Goal: Task Accomplishment & Management: Manage account settings

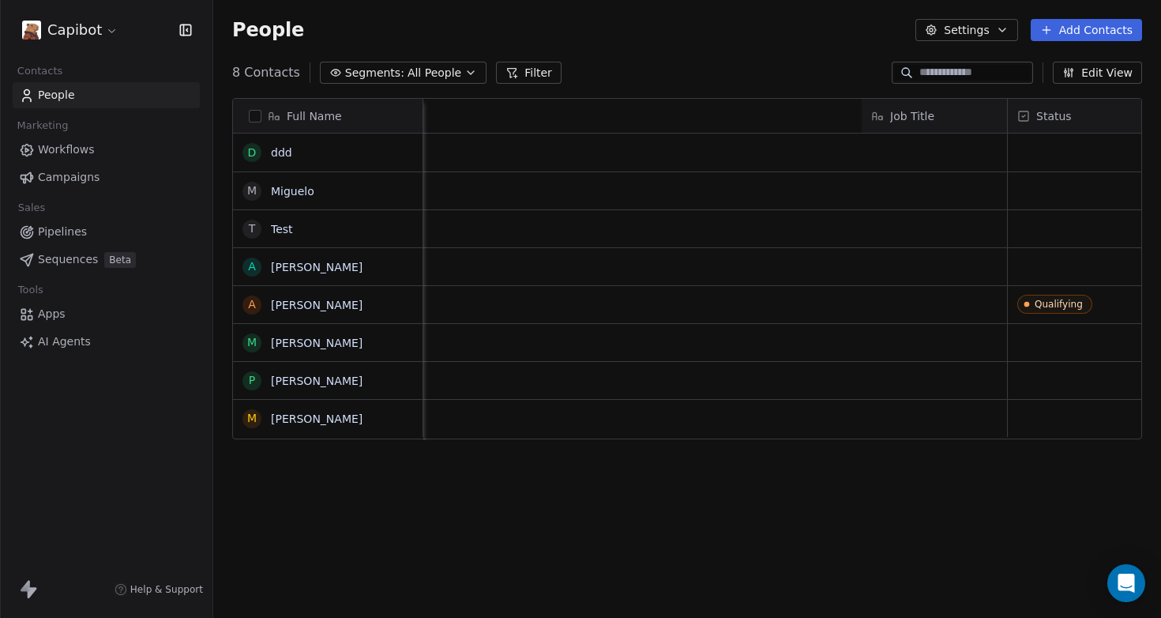
scroll to position [532, 936]
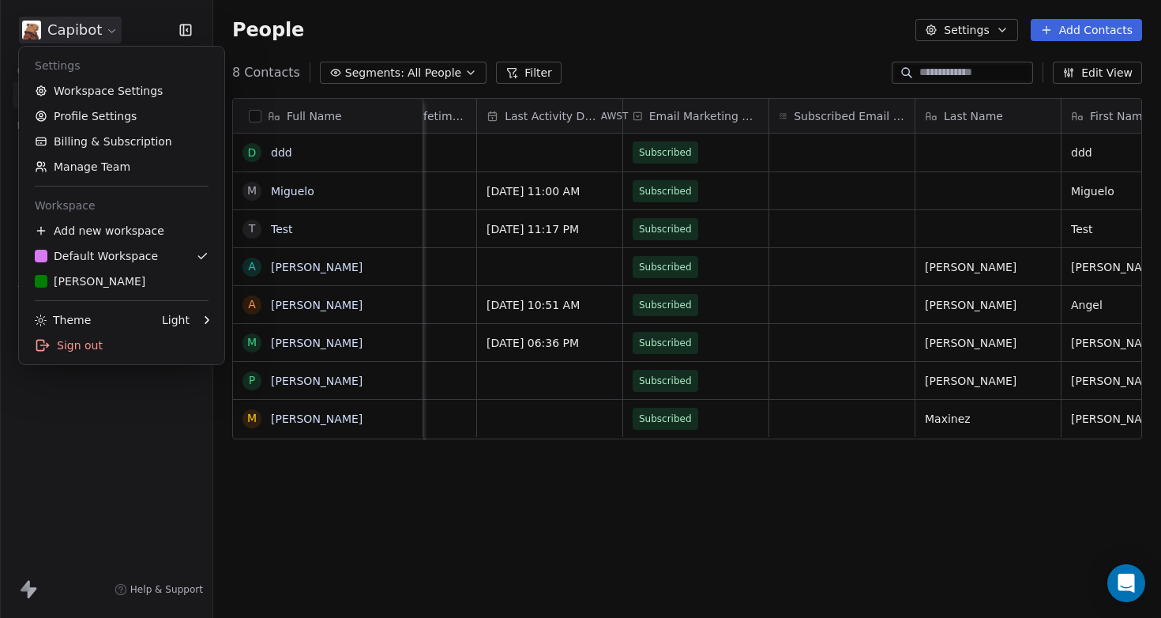
click at [76, 37] on html "Capibot Contacts People Marketing Workflows Campaigns Sales Pipelines Sequences…" at bounding box center [580, 309] width 1161 height 618
click at [107, 95] on link "Workspace Settings" at bounding box center [121, 90] width 193 height 25
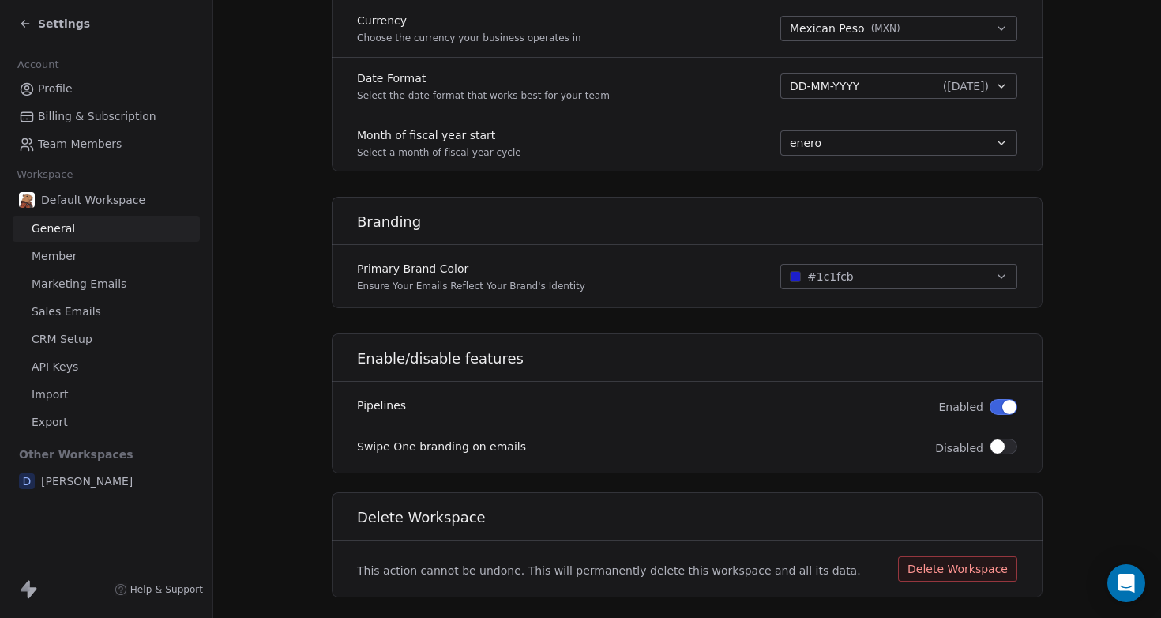
scroll to position [861, 0]
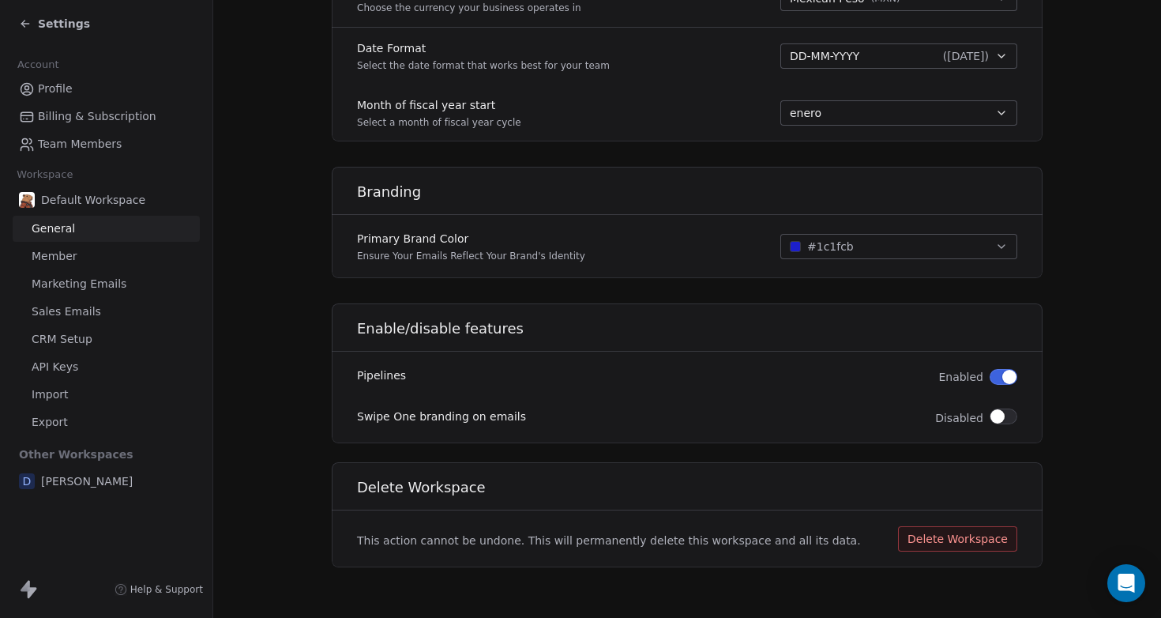
click at [73, 249] on span "Member" at bounding box center [55, 256] width 46 height 17
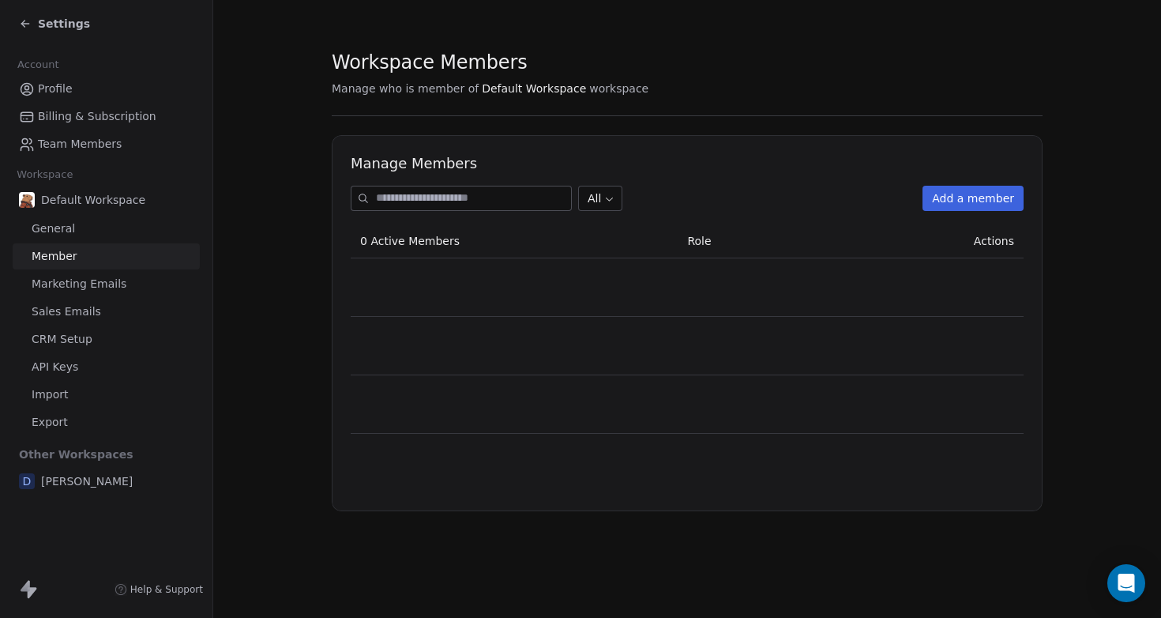
click at [84, 286] on span "Marketing Emails" at bounding box center [79, 284] width 95 height 17
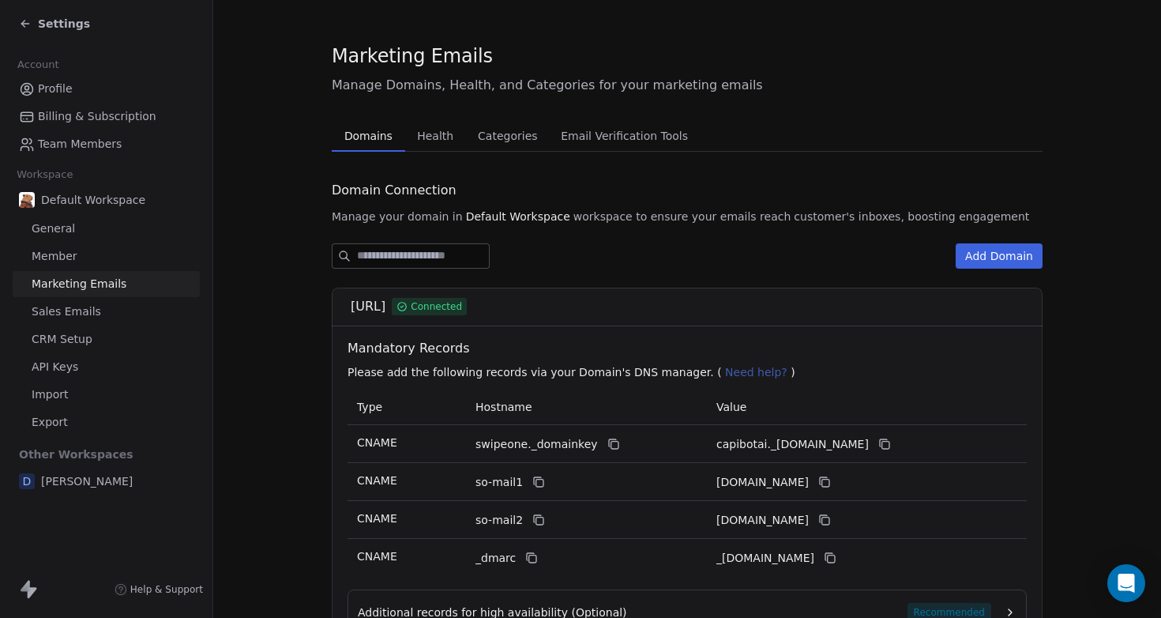
scroll to position [157, 0]
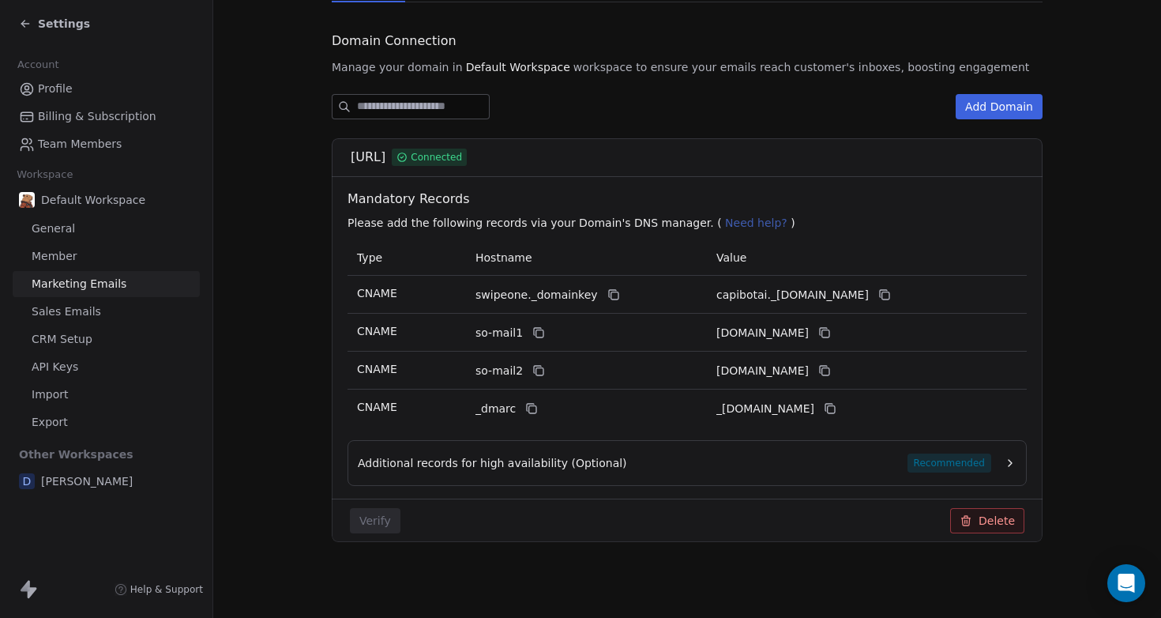
click at [960, 520] on icon at bounding box center [966, 520] width 13 height 13
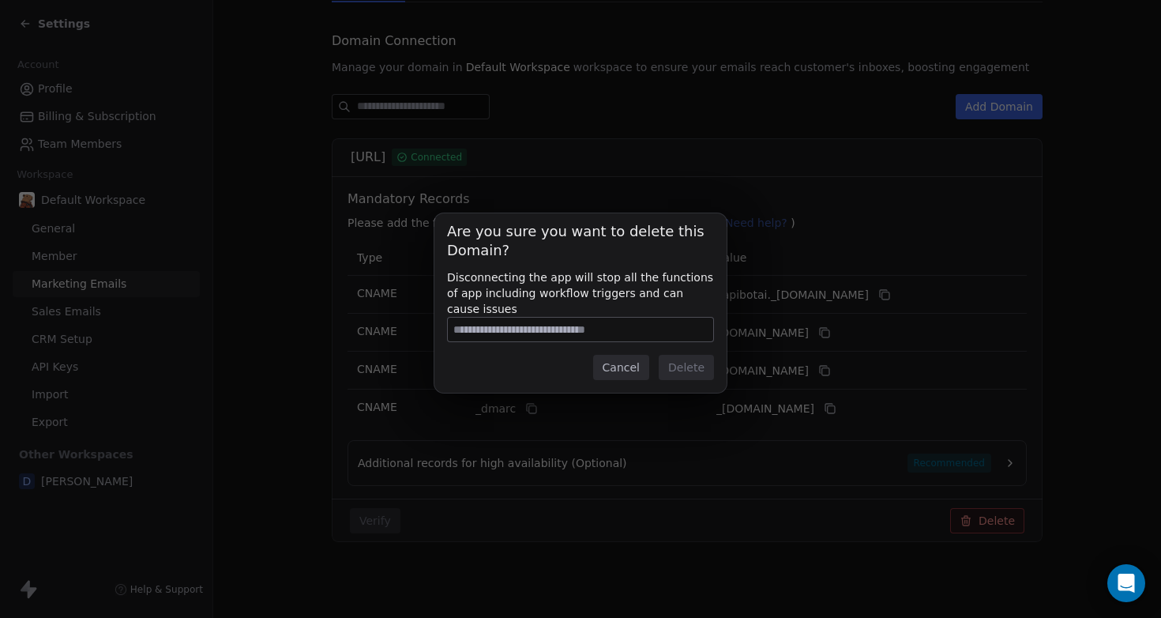
click at [521, 329] on input at bounding box center [580, 330] width 265 height 24
click at [630, 367] on button "Cancel" at bounding box center [621, 367] width 56 height 25
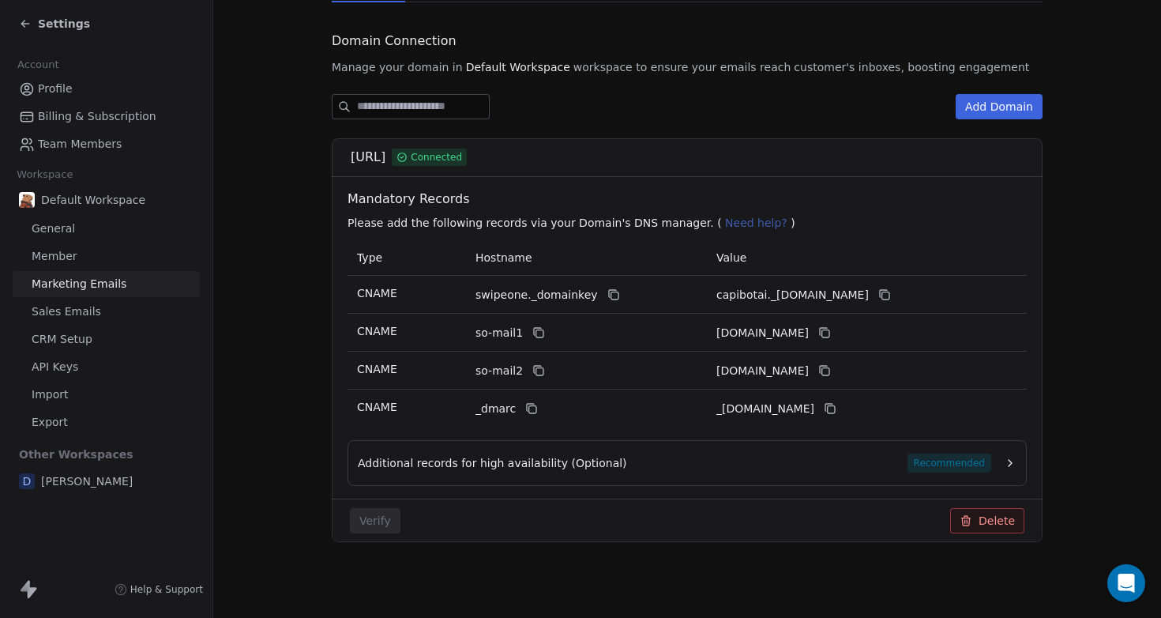
click at [612, 469] on div "Additional records for high availability (Optional) Recommended" at bounding box center [675, 462] width 634 height 19
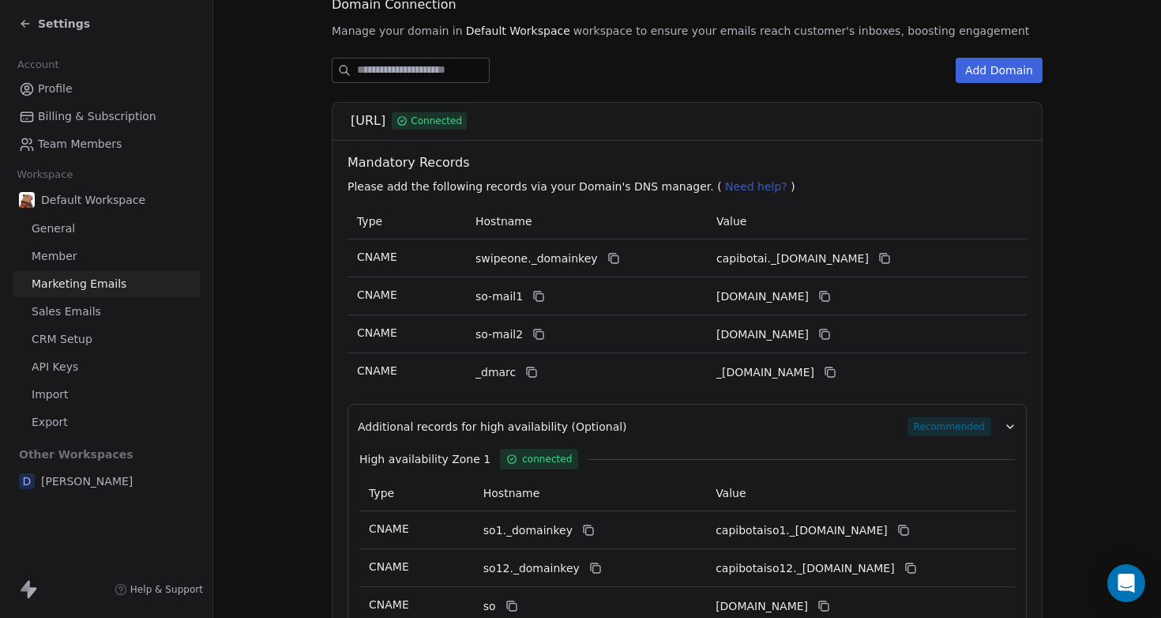
scroll to position [0, 0]
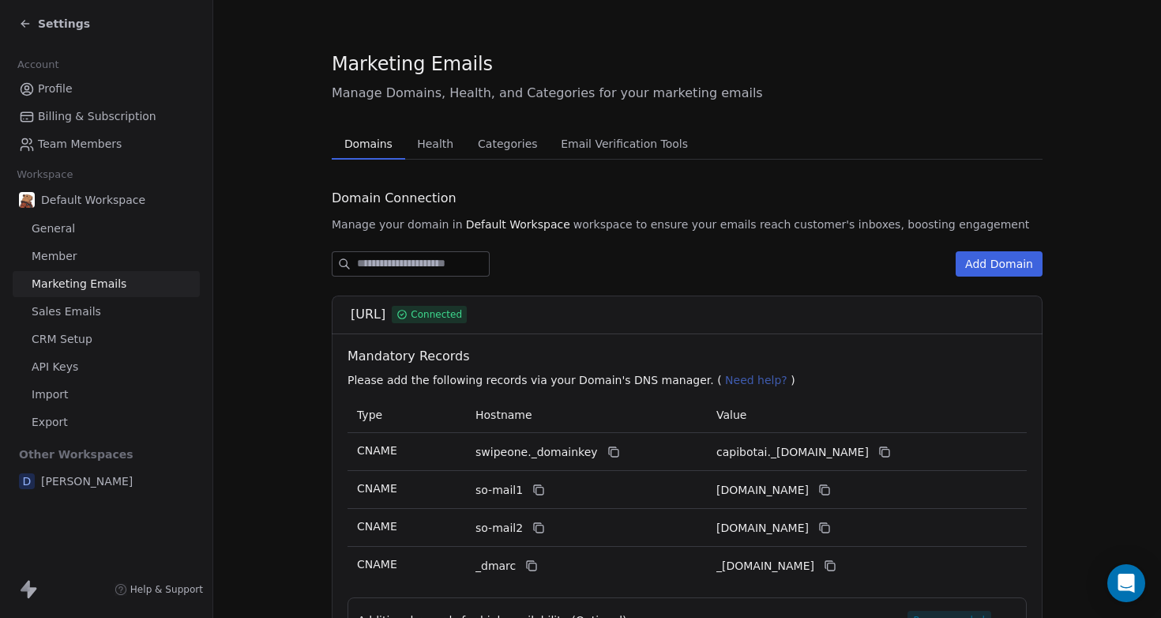
click at [432, 147] on span "Health" at bounding box center [435, 144] width 49 height 22
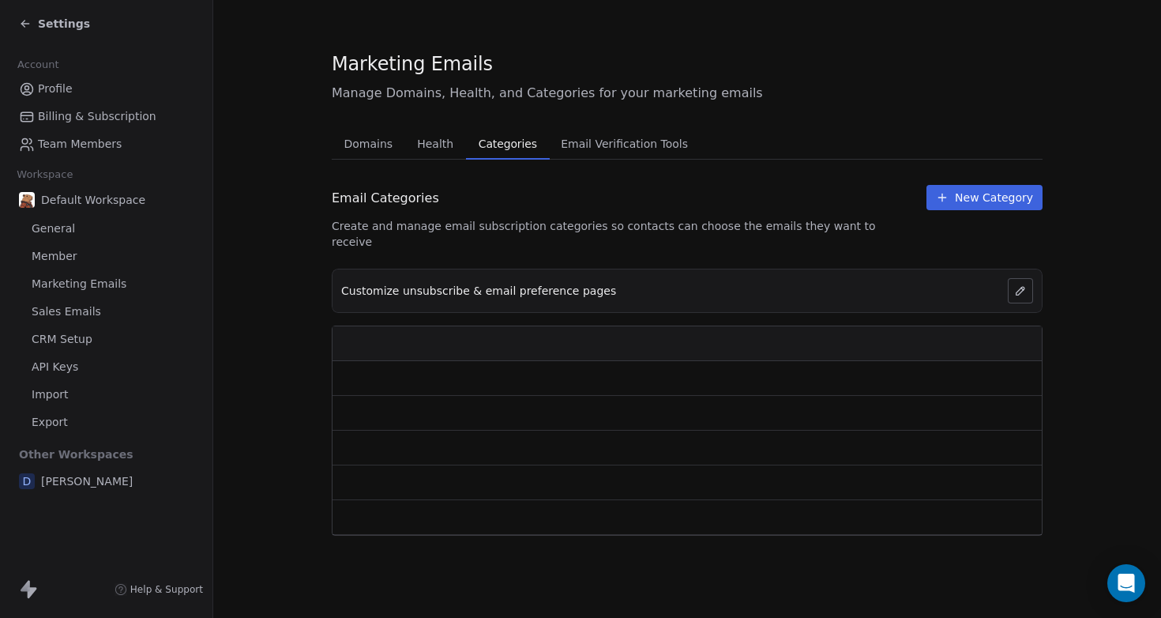
click at [506, 142] on span "Categories" at bounding box center [507, 144] width 71 height 22
click at [575, 139] on span "Email Verification Tools" at bounding box center [625, 144] width 140 height 22
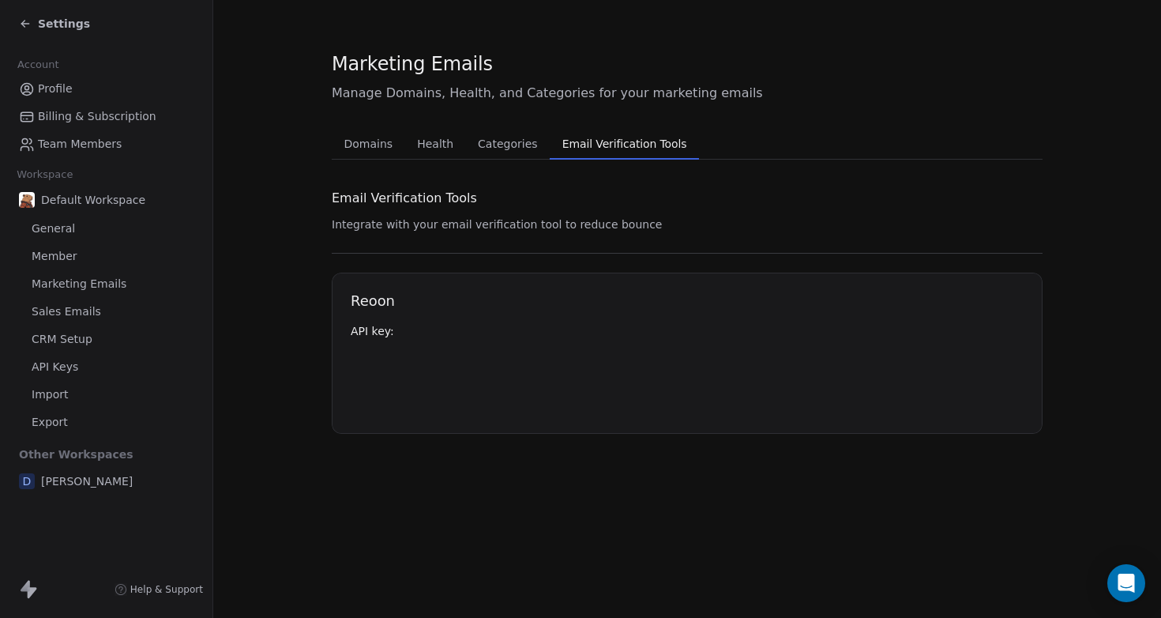
click at [83, 307] on span "Sales Emails" at bounding box center [67, 311] width 70 height 17
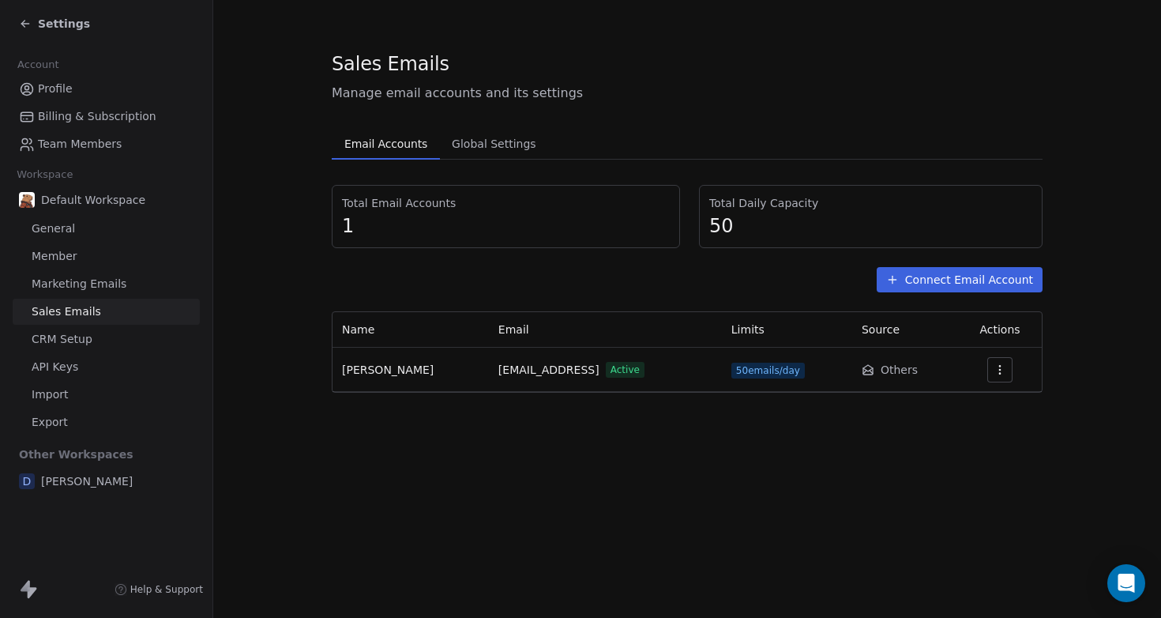
click at [997, 375] on icon "button" at bounding box center [1000, 369] width 13 height 13
click at [964, 432] on span "Delete" at bounding box center [970, 431] width 36 height 17
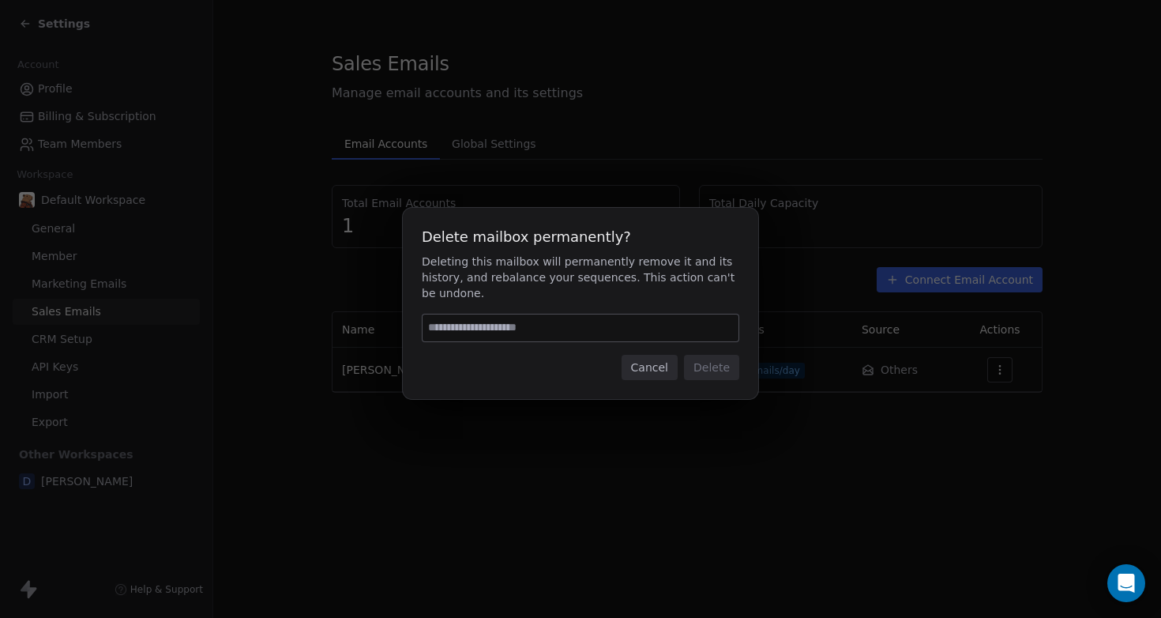
click at [659, 370] on button "Cancel" at bounding box center [650, 367] width 56 height 25
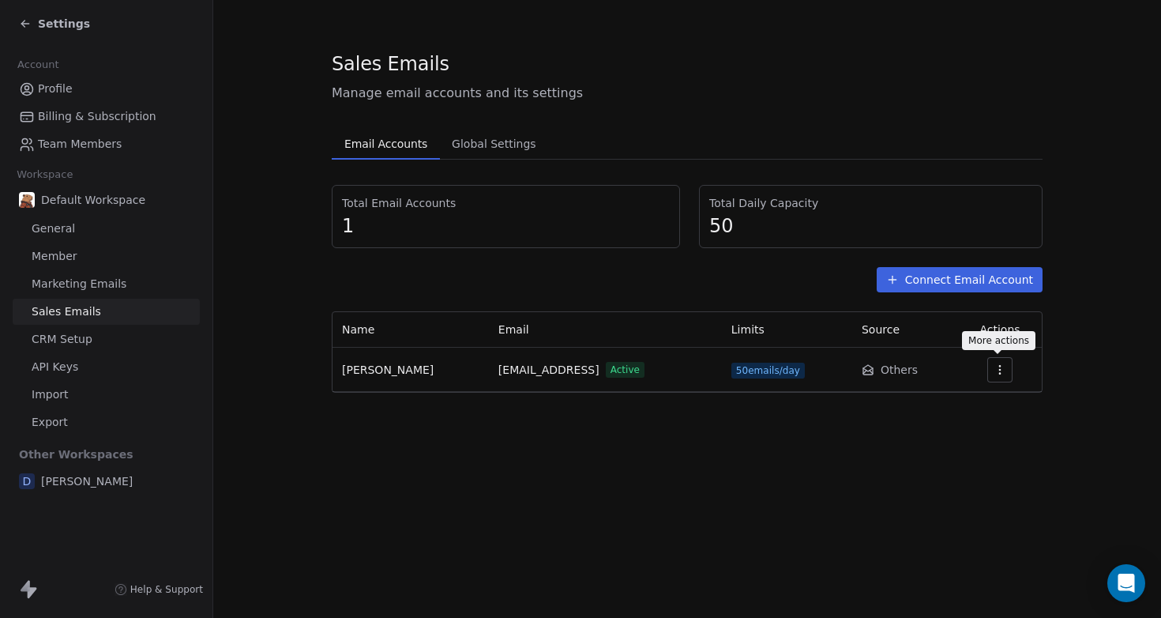
click at [994, 368] on icon "button" at bounding box center [1000, 369] width 13 height 13
click at [941, 408] on icon "Suggestions" at bounding box center [939, 405] width 13 height 13
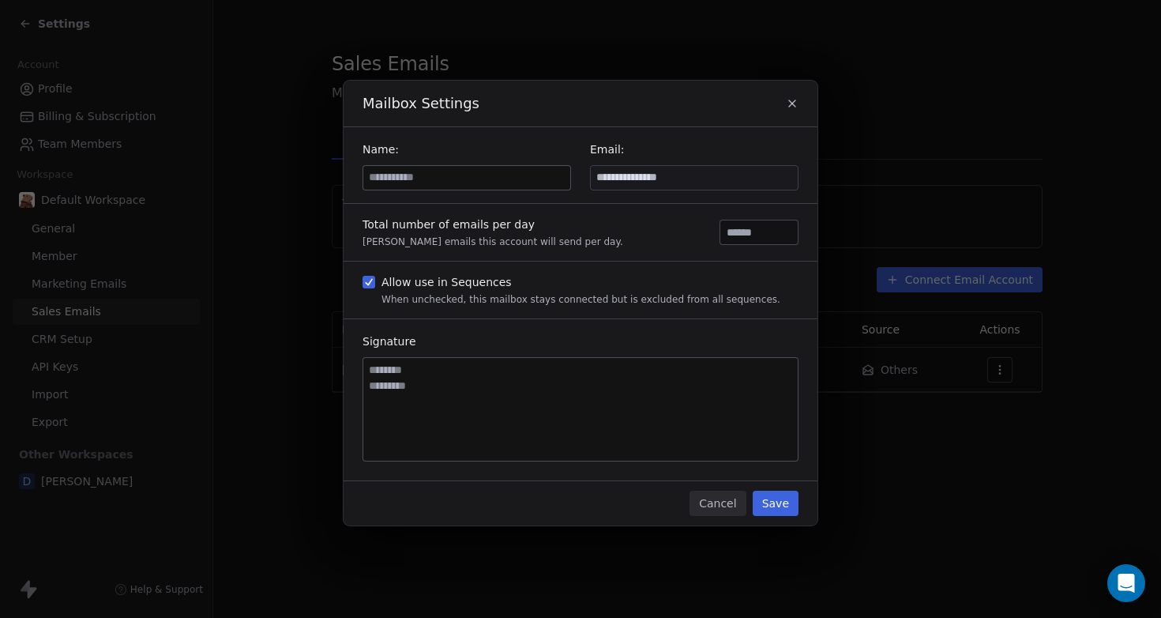
click at [724, 510] on button "Cancel" at bounding box center [718, 503] width 56 height 25
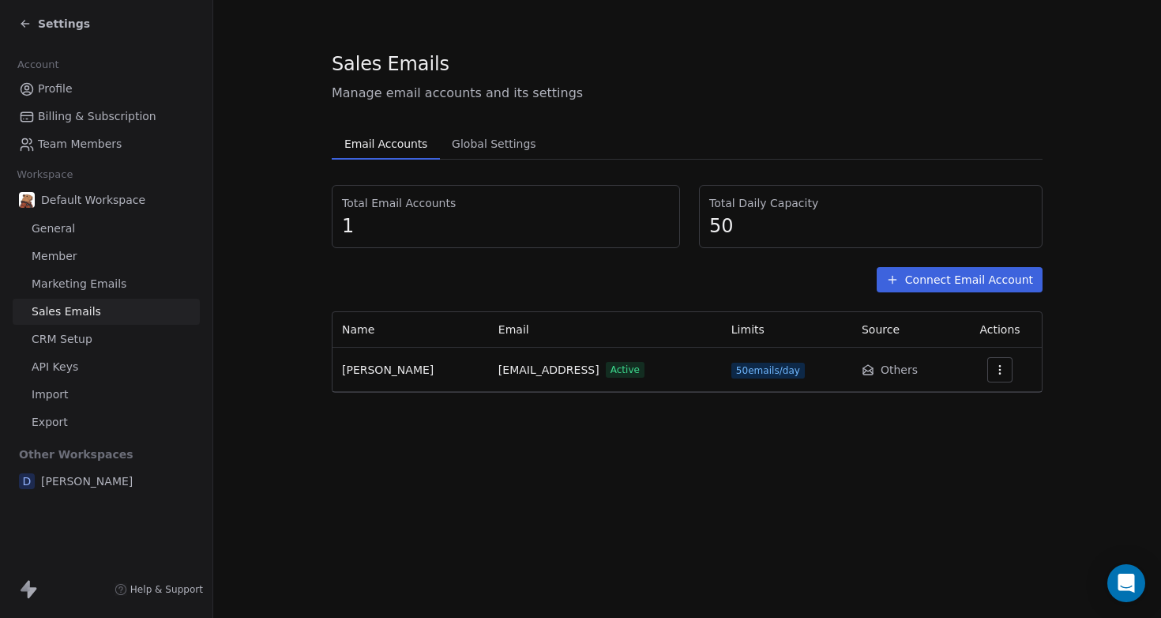
click at [993, 358] on button "button" at bounding box center [999, 369] width 25 height 25
click at [948, 402] on div "Settings" at bounding box center [964, 405] width 83 height 25
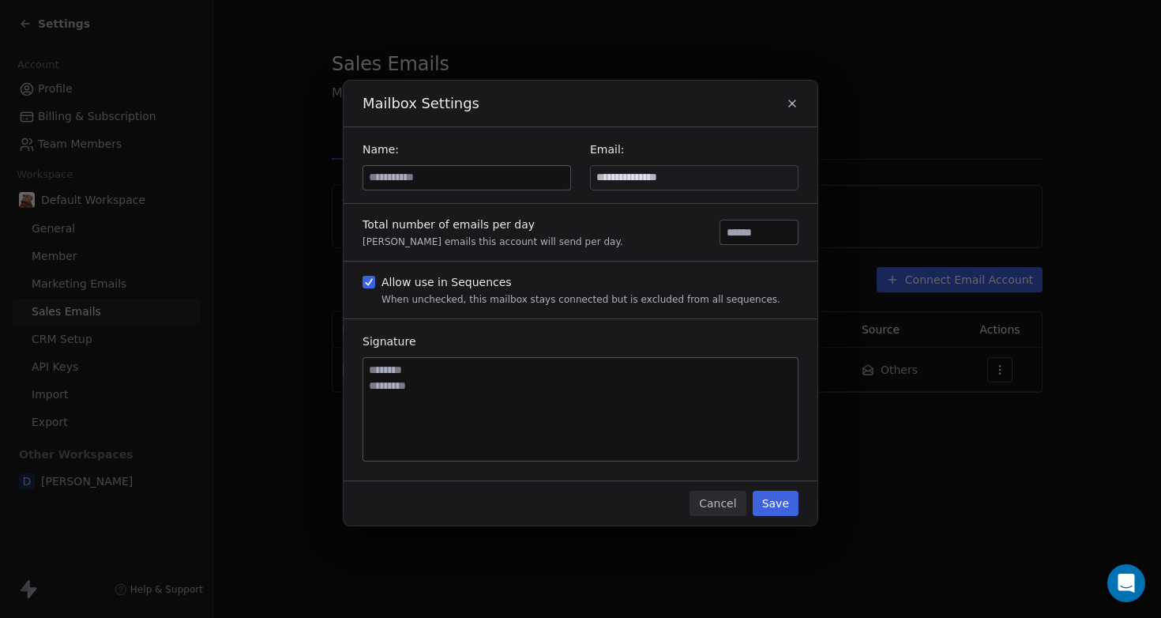
click at [543, 185] on input at bounding box center [466, 178] width 207 height 24
click at [731, 504] on button "Cancel" at bounding box center [718, 503] width 56 height 25
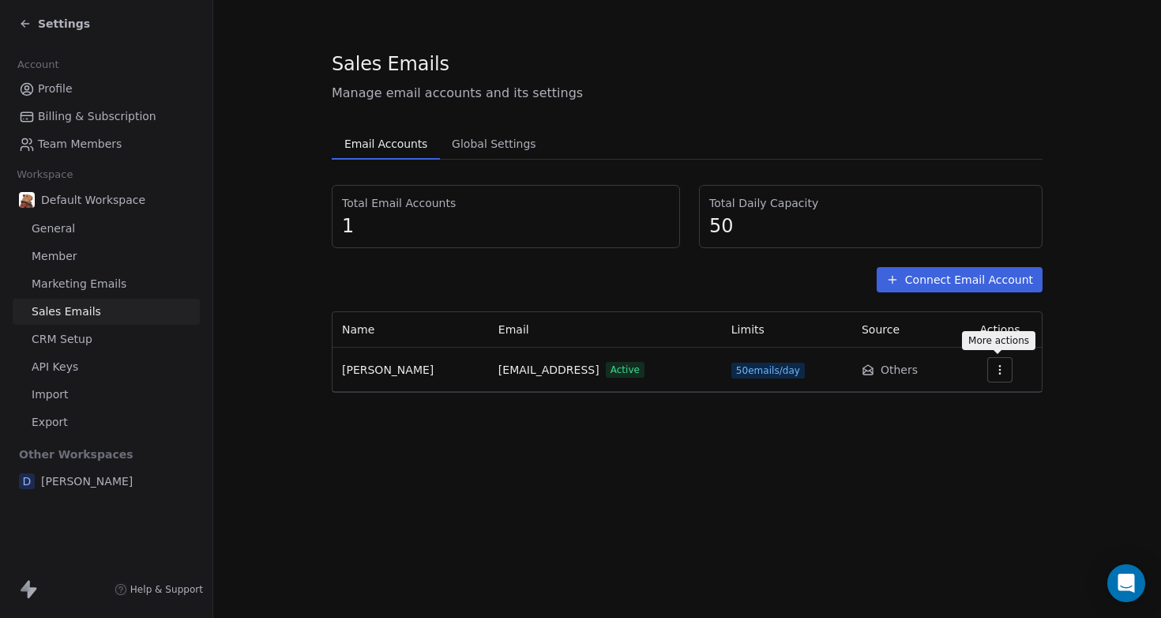
click at [994, 366] on icon "button" at bounding box center [1000, 369] width 13 height 13
click at [970, 430] on span "Delete" at bounding box center [970, 431] width 36 height 17
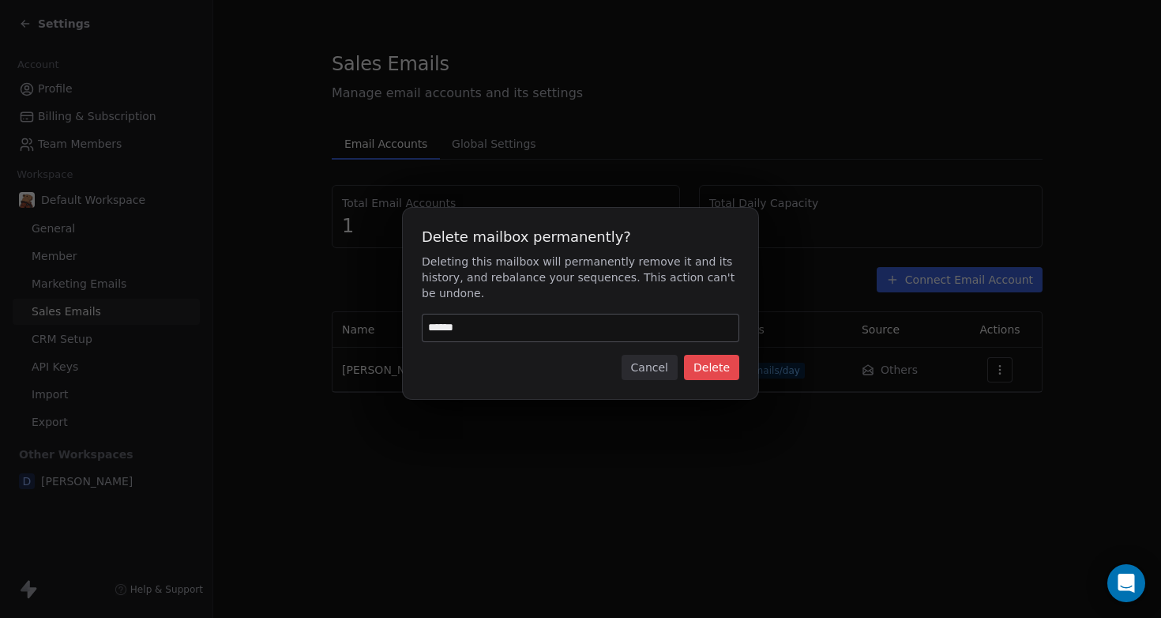
type input "******"
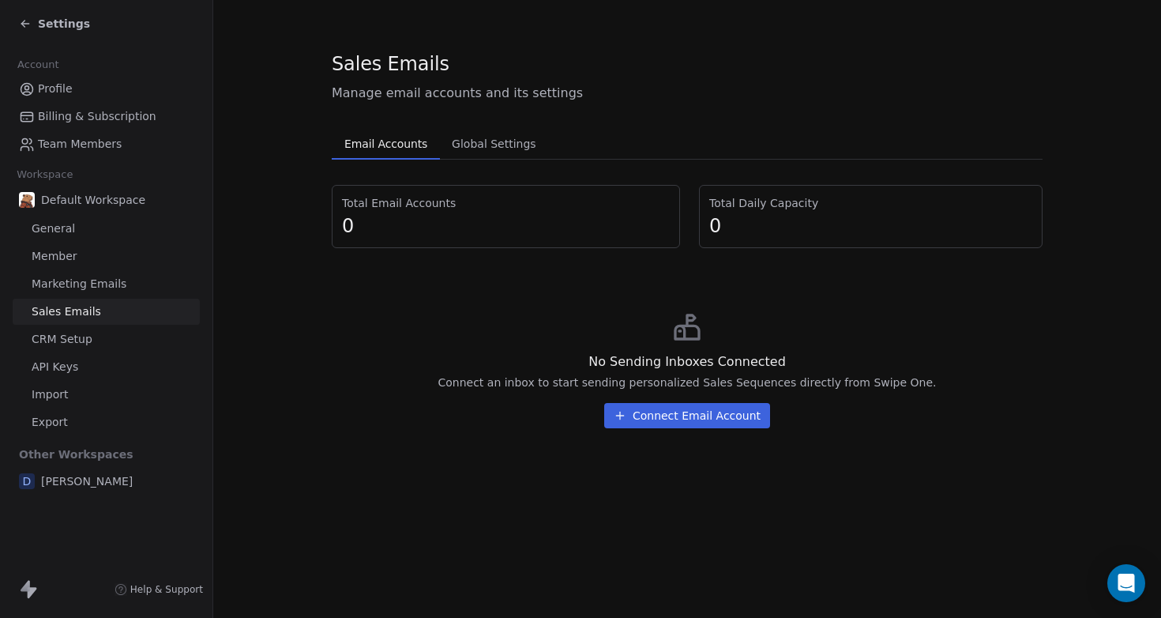
click at [736, 415] on button "Connect Email Account" at bounding box center [687, 415] width 166 height 25
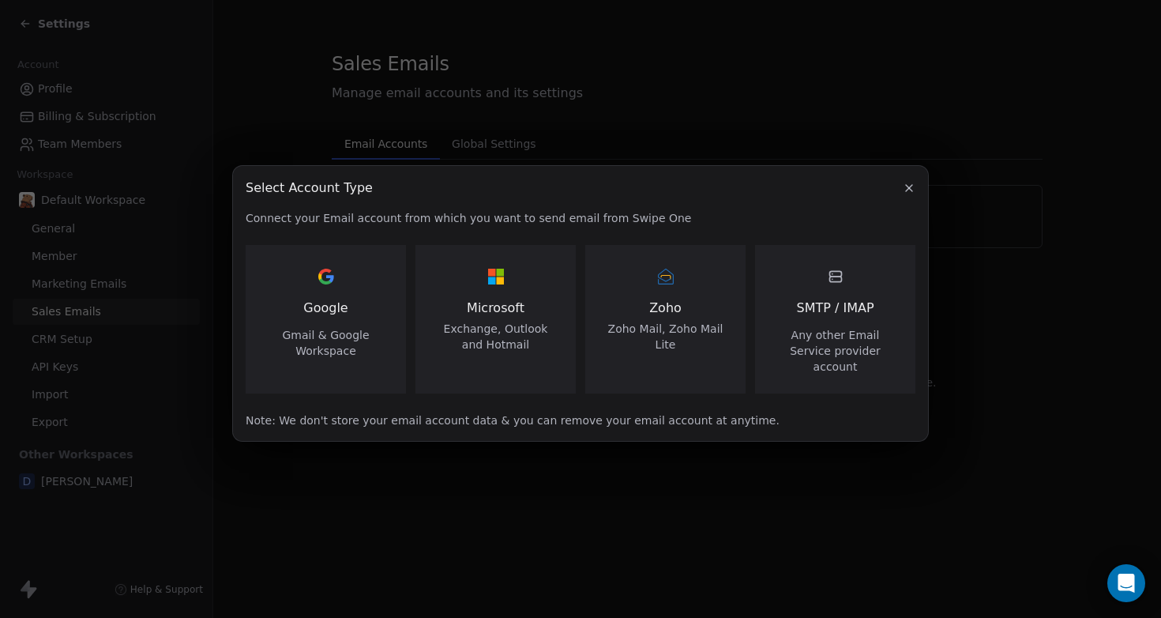
click at [344, 306] on span "Google" at bounding box center [325, 308] width 44 height 19
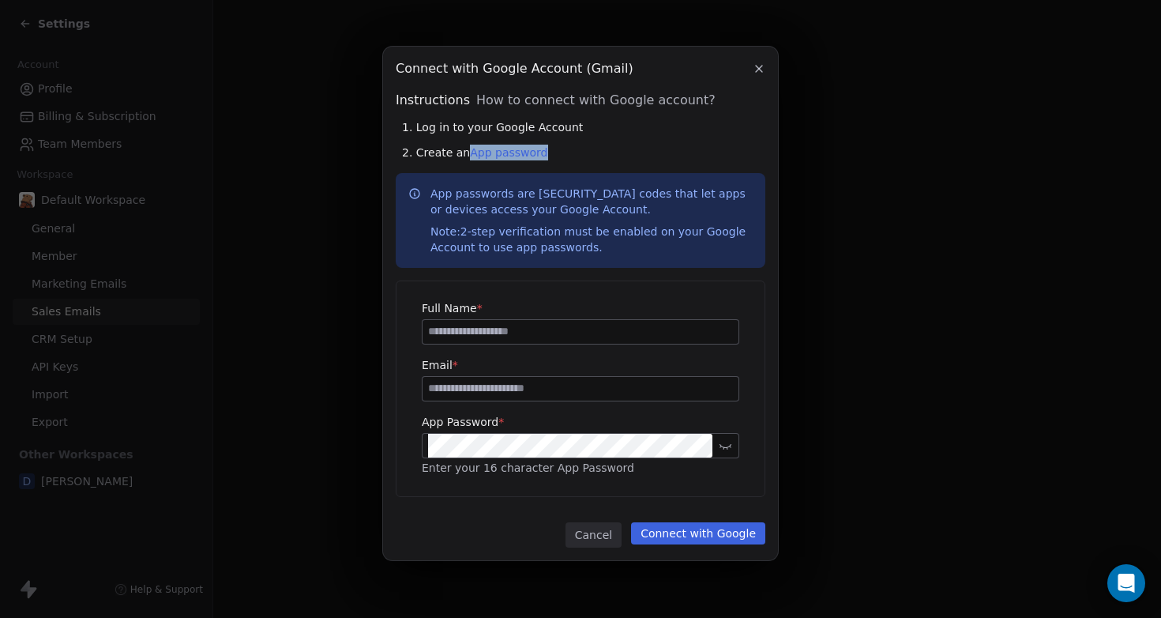
click at [755, 66] on icon "button" at bounding box center [759, 68] width 13 height 13
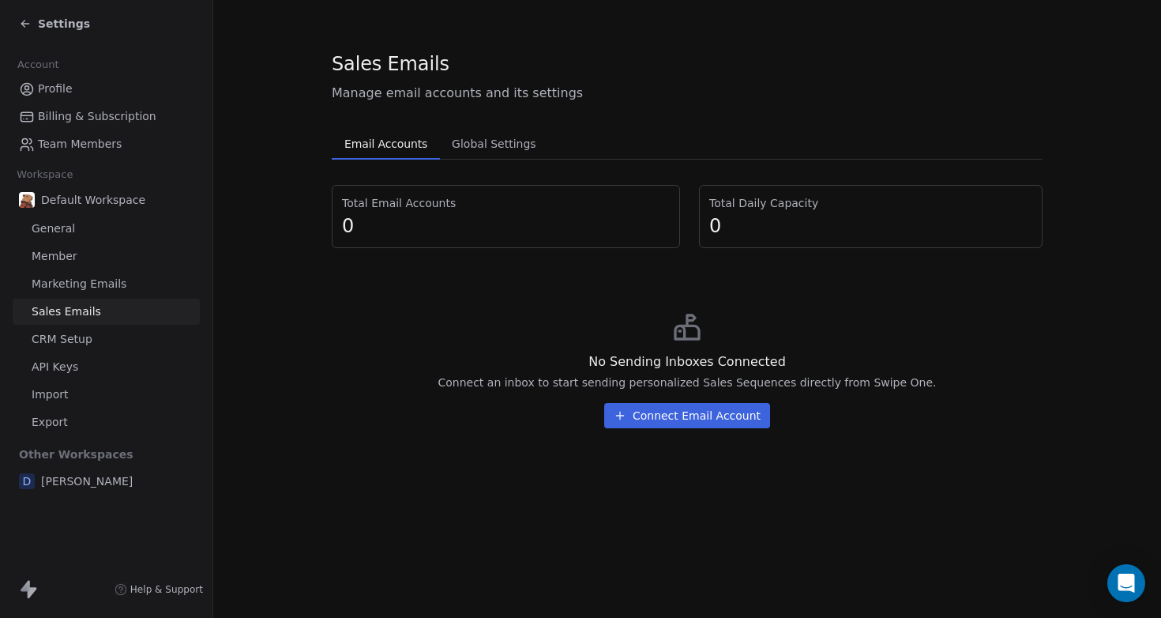
click at [64, 281] on span "Marketing Emails" at bounding box center [79, 284] width 95 height 17
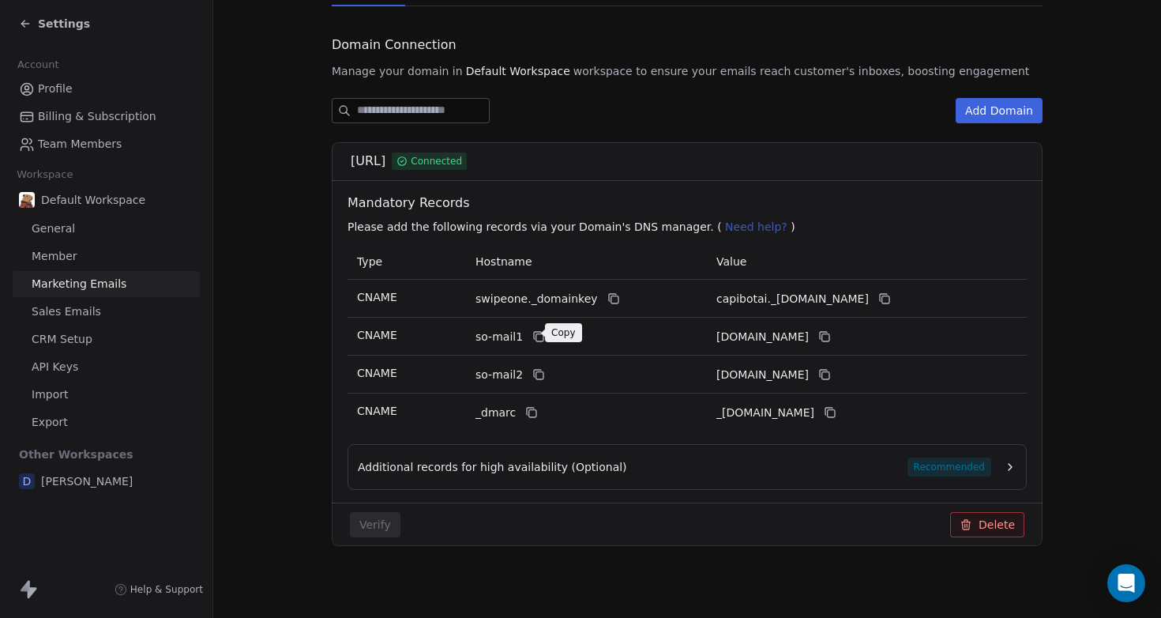
scroll to position [157, 0]
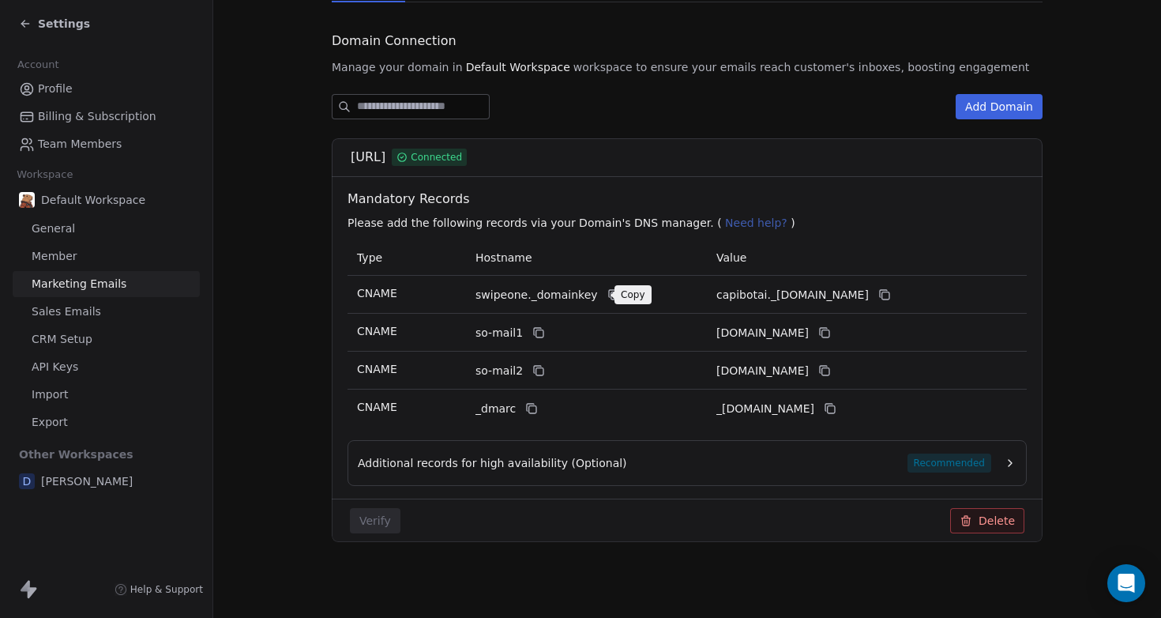
click at [607, 299] on icon at bounding box center [613, 294] width 13 height 13
click at [992, 521] on button "Delete" at bounding box center [987, 520] width 74 height 25
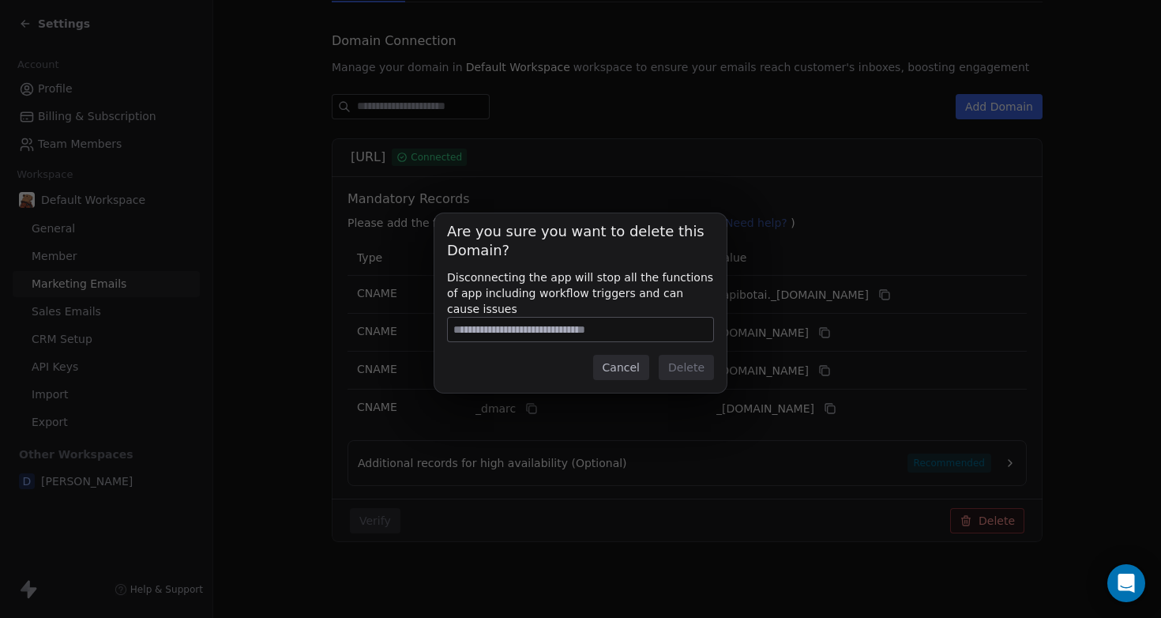
click at [602, 331] on input at bounding box center [580, 330] width 265 height 24
type input "**********"
click at [712, 361] on button "Delete" at bounding box center [686, 367] width 55 height 25
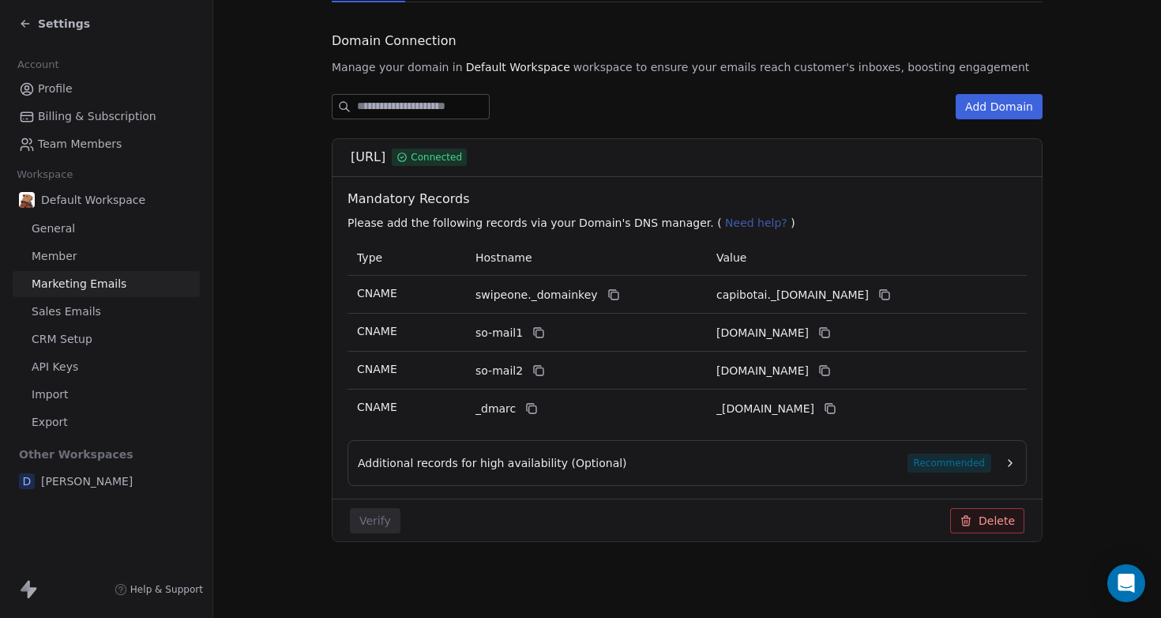
scroll to position [0, 0]
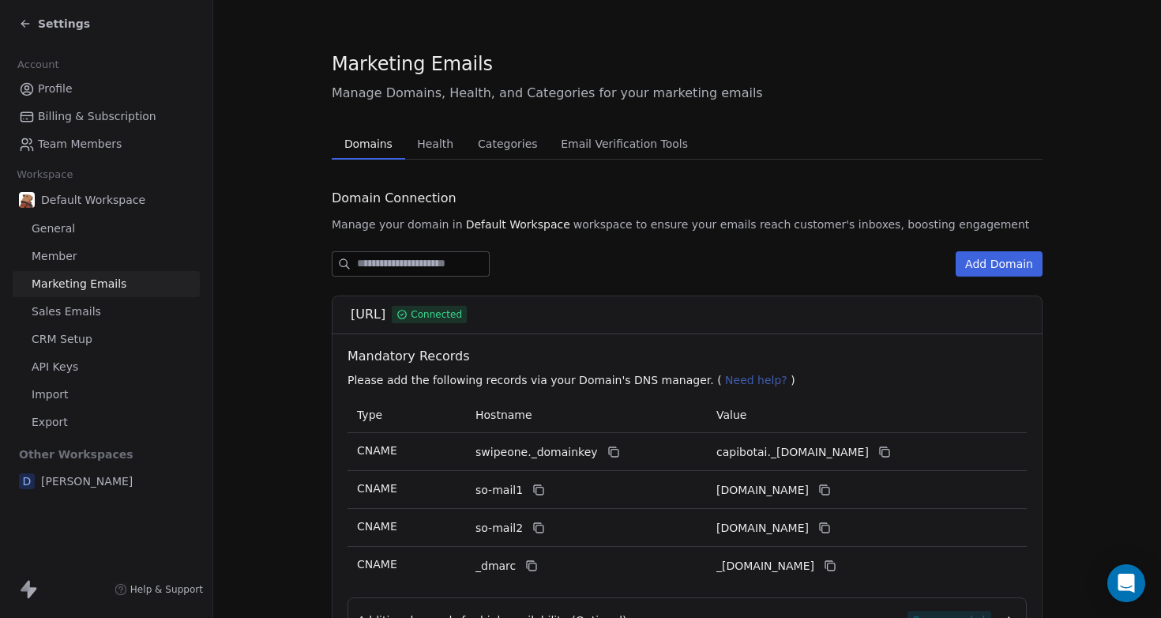
click at [96, 259] on link "Member" at bounding box center [106, 256] width 187 height 26
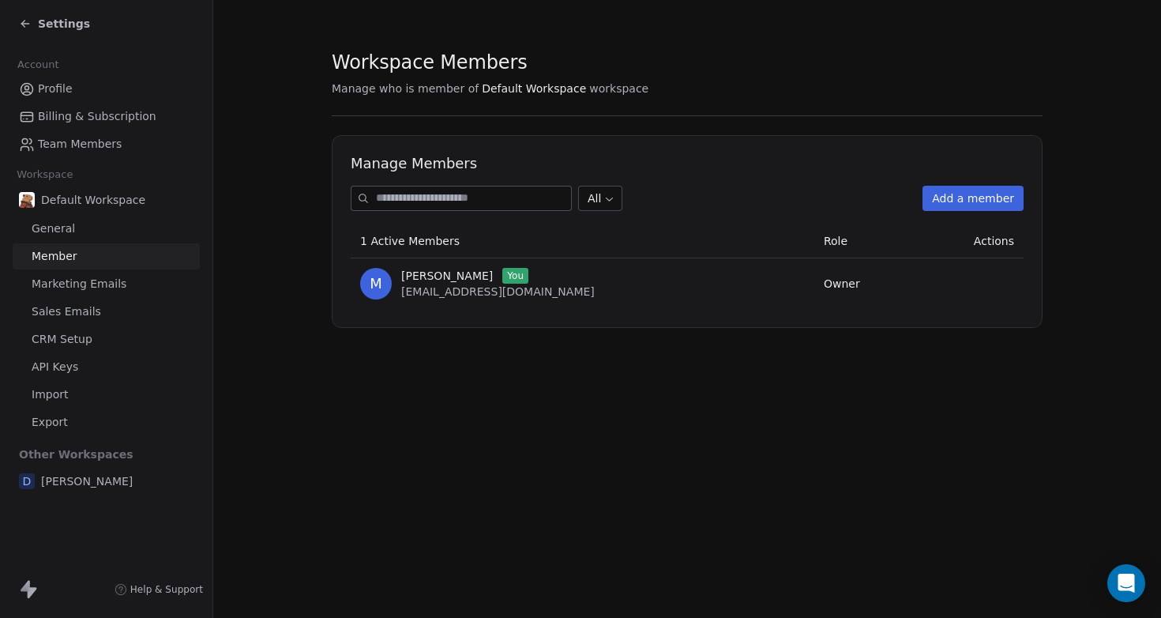
click at [85, 280] on span "Marketing Emails" at bounding box center [79, 284] width 95 height 17
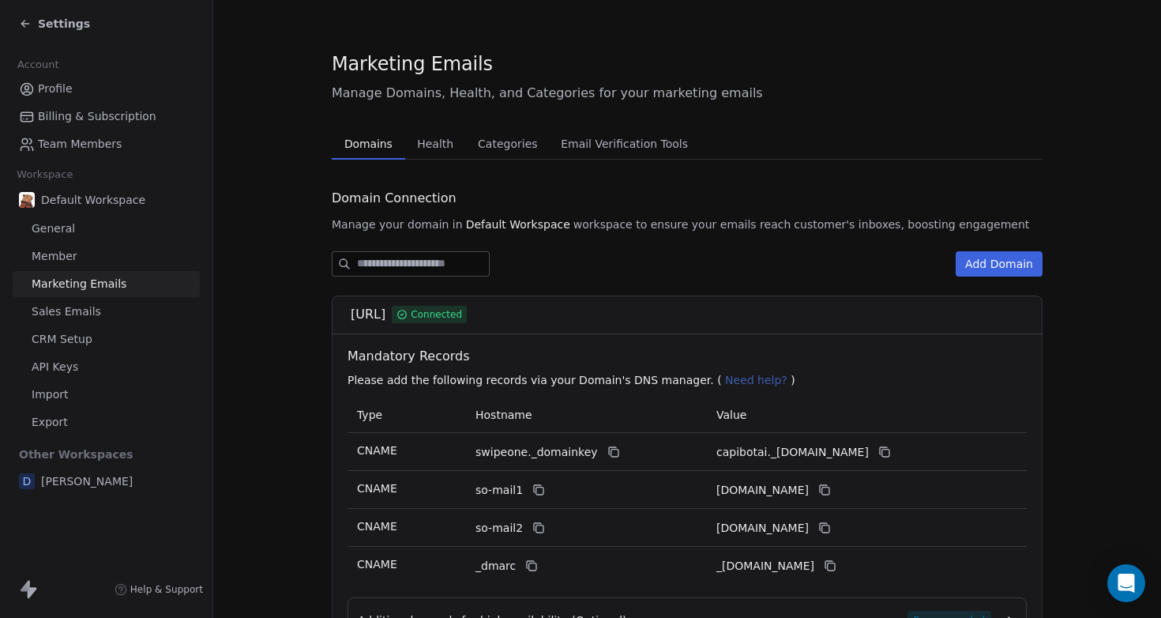
click at [86, 261] on link "Member" at bounding box center [106, 256] width 187 height 26
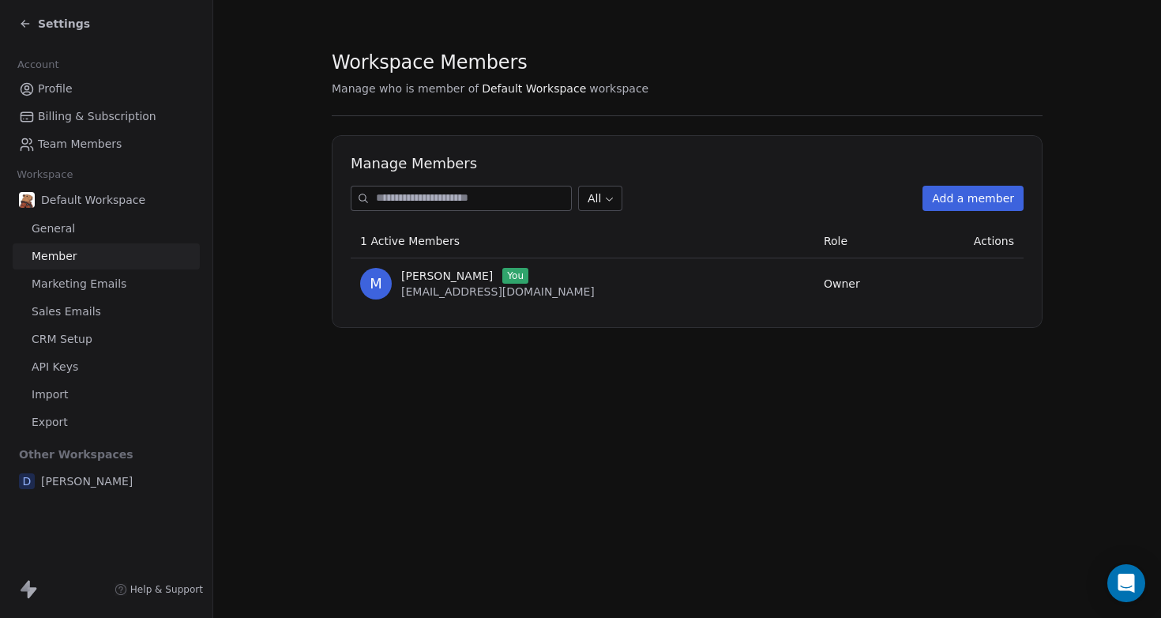
click at [83, 280] on span "Marketing Emails" at bounding box center [79, 284] width 95 height 17
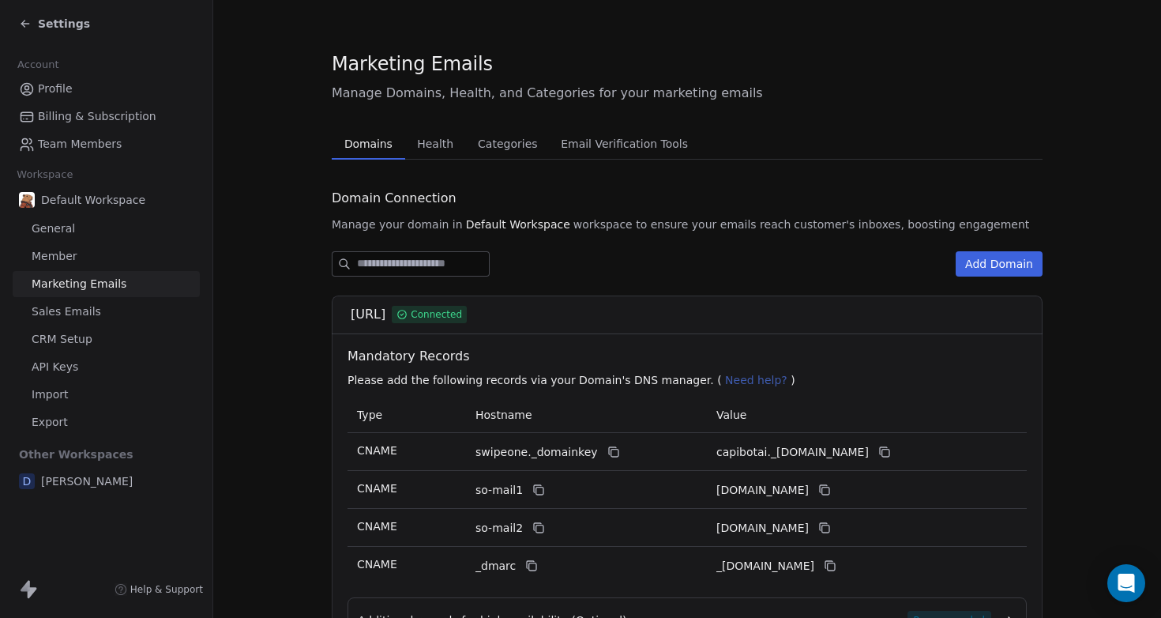
scroll to position [157, 0]
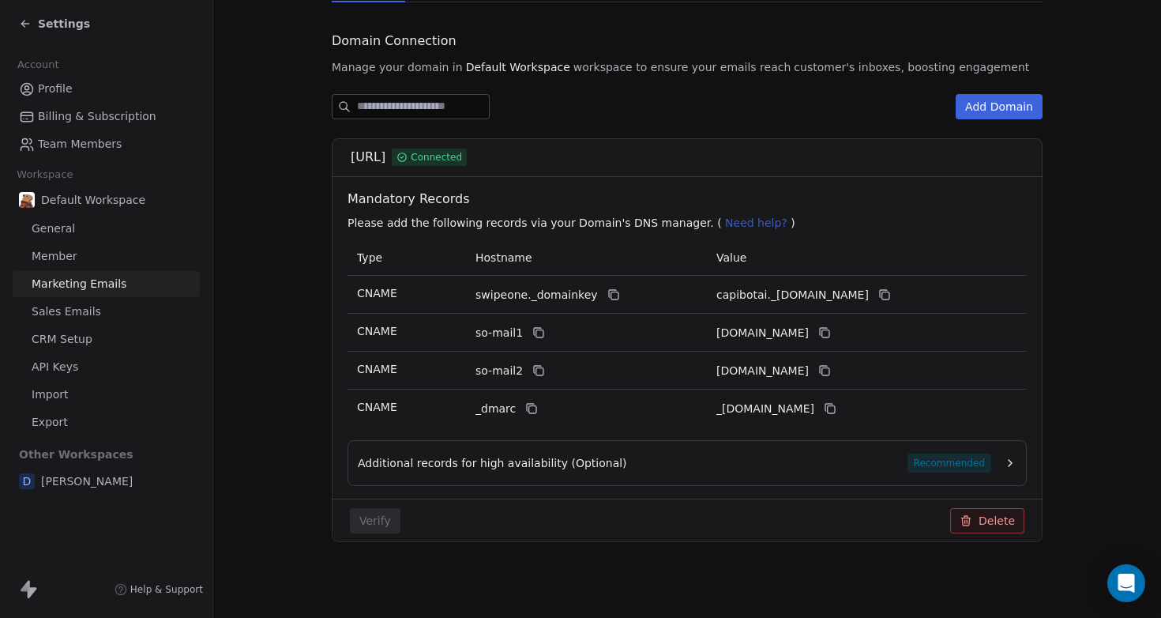
click at [968, 521] on button "Delete" at bounding box center [987, 520] width 74 height 25
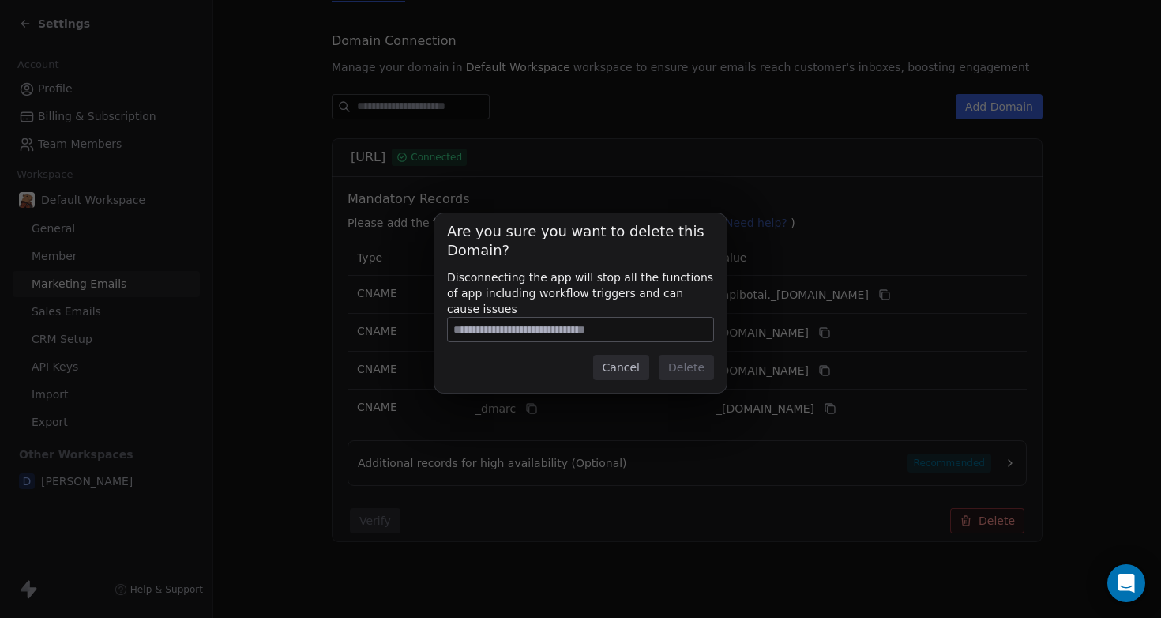
click at [570, 330] on input at bounding box center [580, 330] width 265 height 24
type input "**********"
click at [670, 362] on button "Delete" at bounding box center [686, 367] width 55 height 25
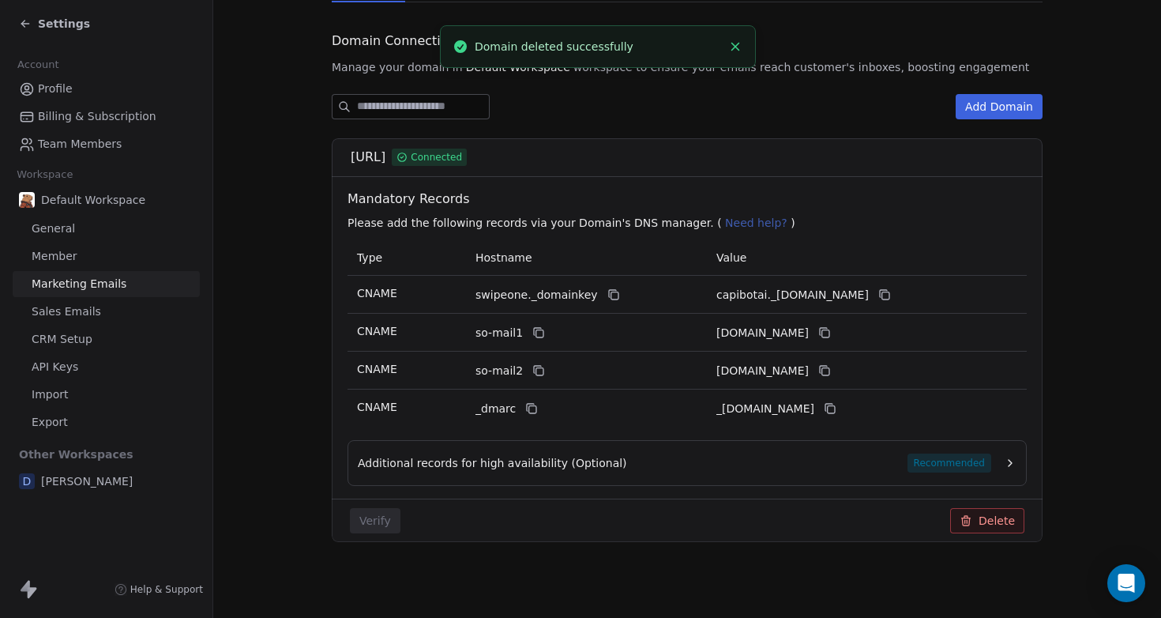
click at [69, 93] on span "Profile" at bounding box center [55, 89] width 35 height 17
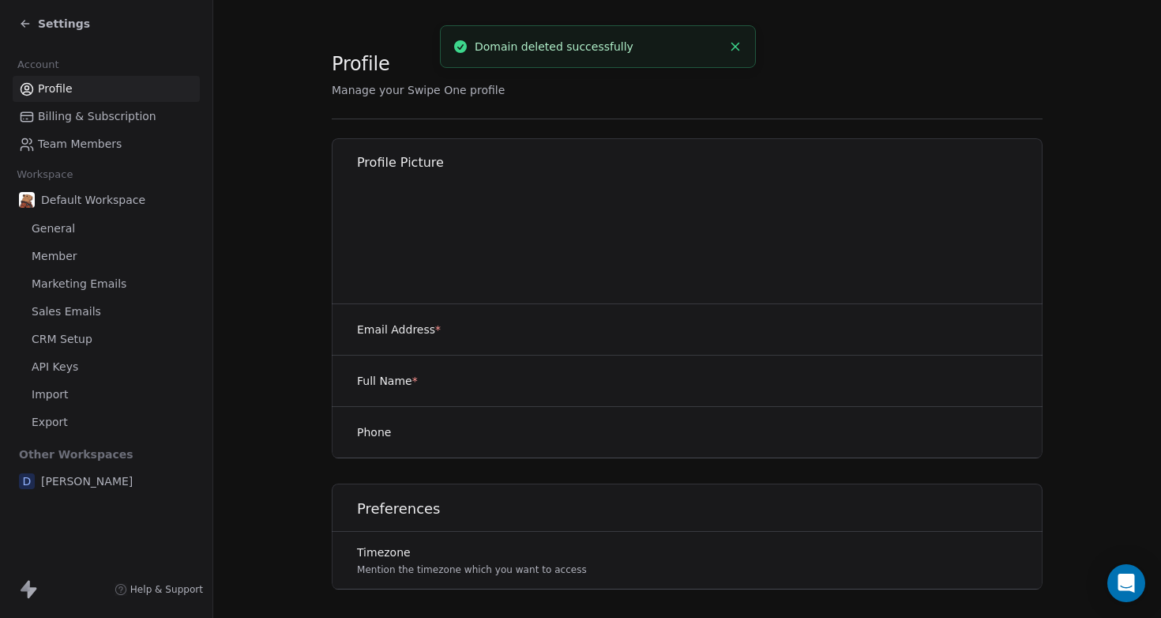
click at [103, 278] on span "Marketing Emails" at bounding box center [79, 284] width 95 height 17
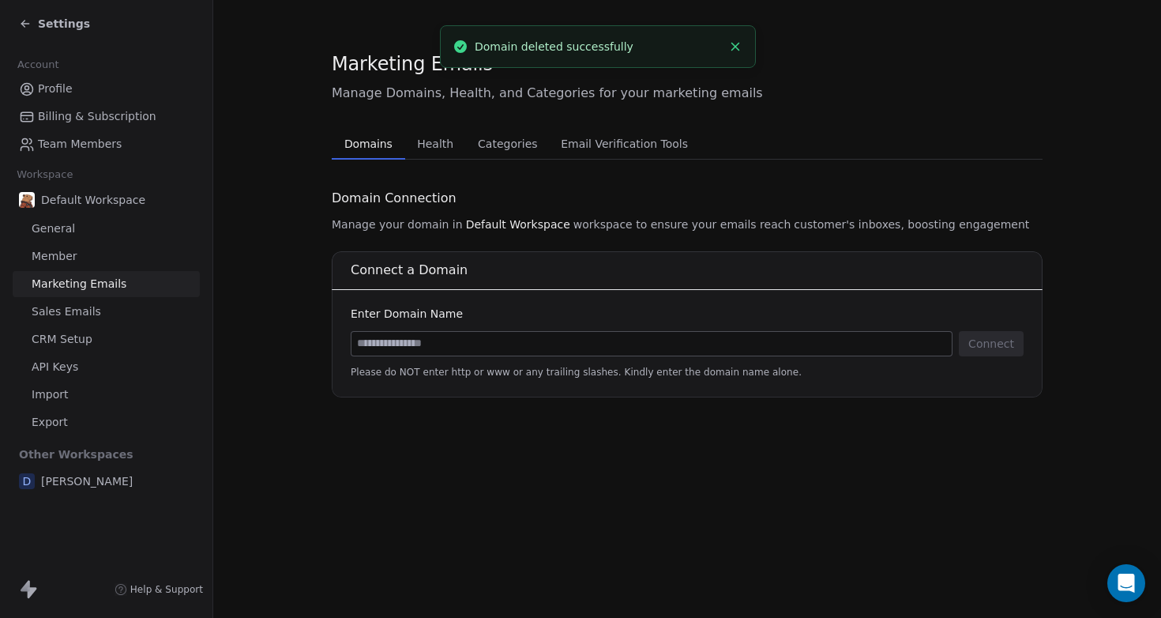
click at [431, 352] on input at bounding box center [652, 344] width 600 height 24
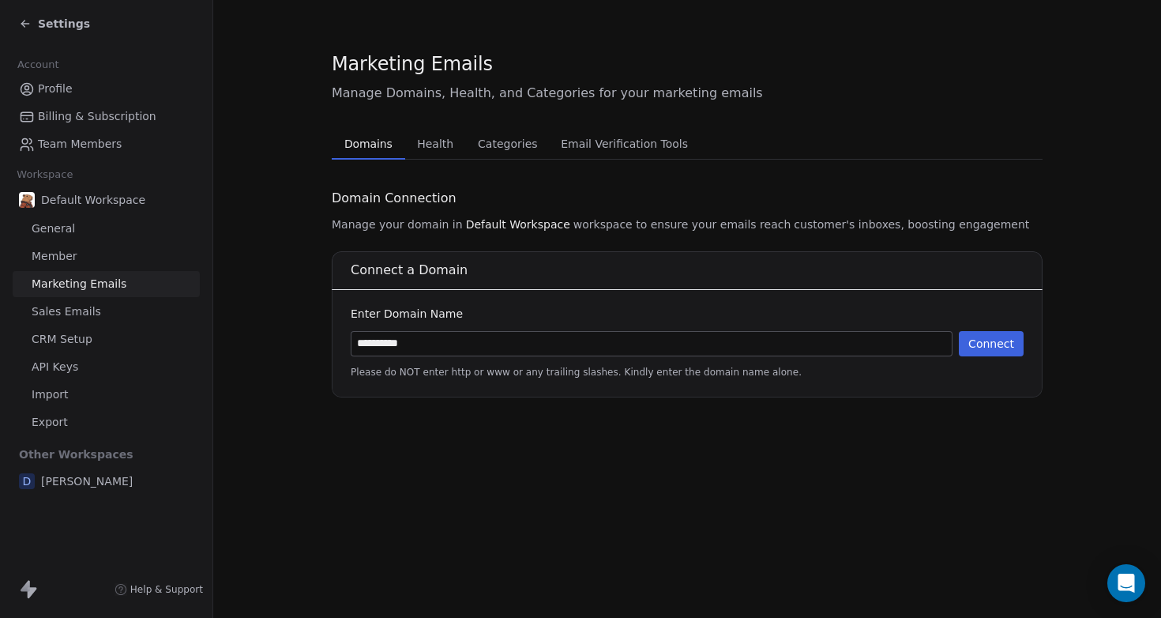
type input "**********"
click at [982, 341] on button "Connect" at bounding box center [991, 343] width 65 height 25
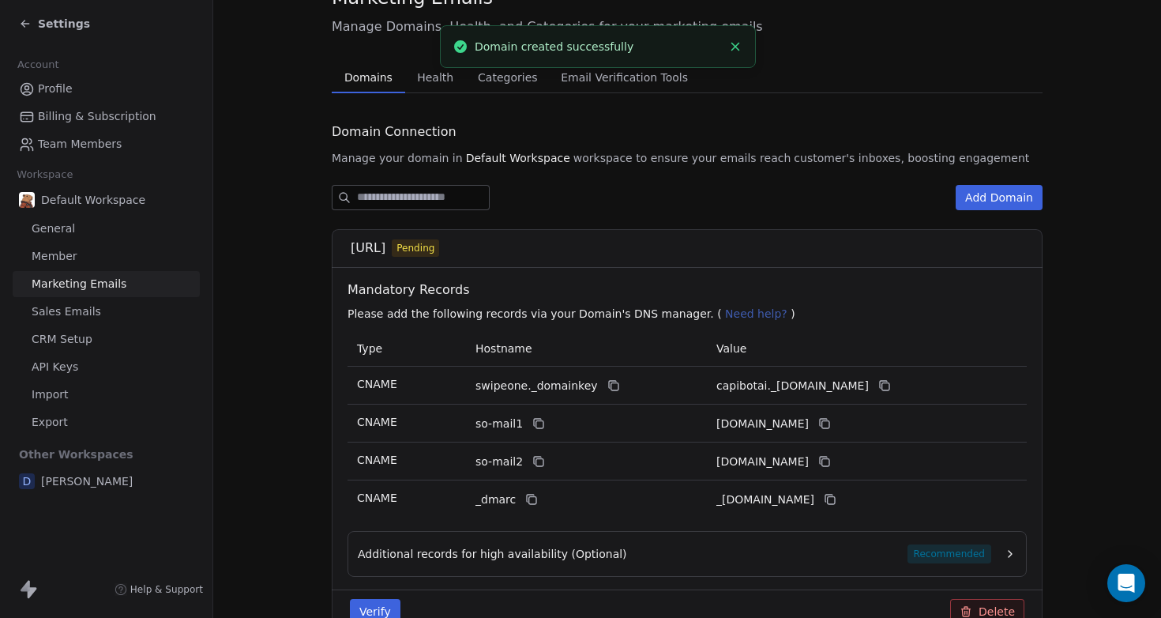
scroll to position [88, 0]
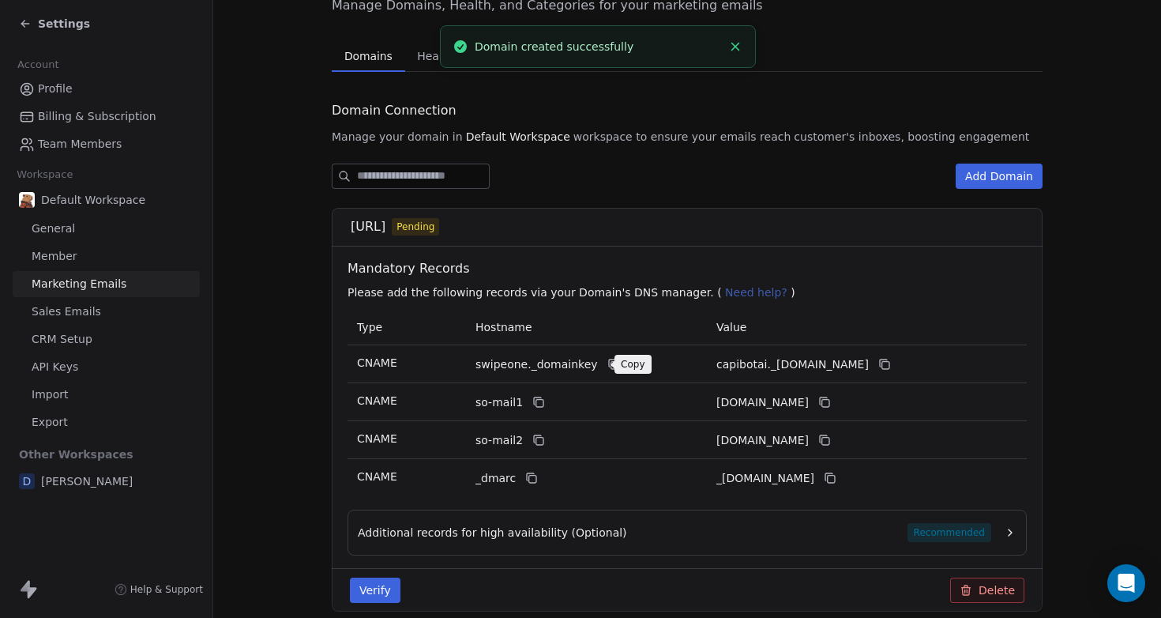
click at [611, 369] on icon at bounding box center [614, 365] width 7 height 7
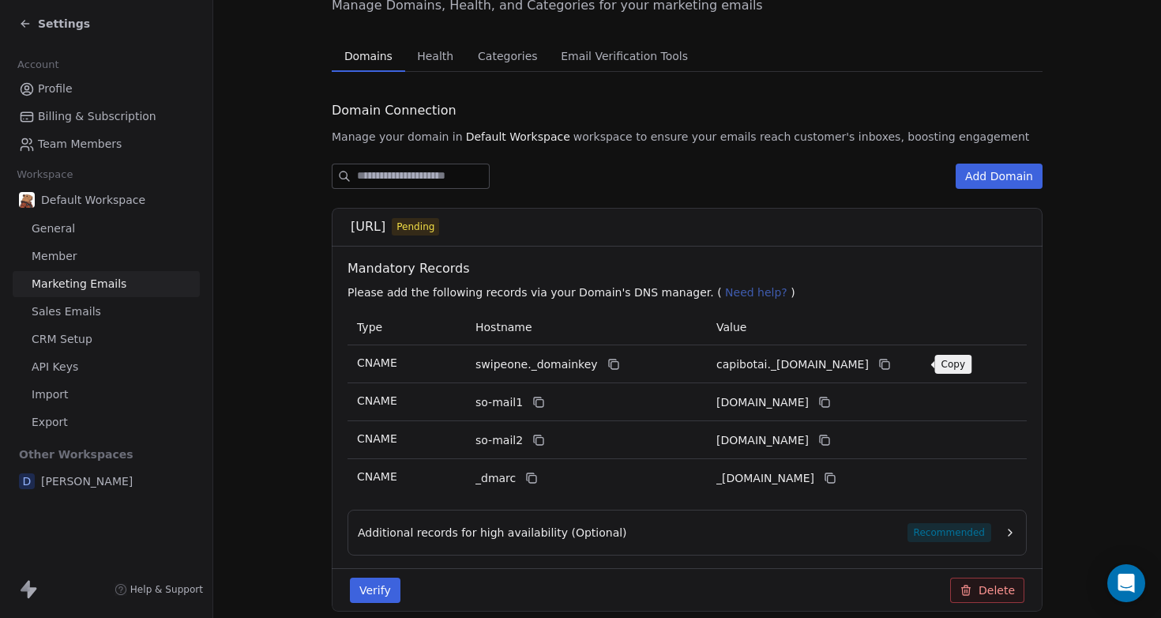
click at [891, 369] on icon at bounding box center [884, 364] width 13 height 13
click at [529, 408] on button at bounding box center [538, 402] width 19 height 19
click at [834, 409] on button at bounding box center [824, 402] width 19 height 19
click at [532, 438] on icon at bounding box center [538, 440] width 13 height 13
click at [831, 441] on icon at bounding box center [824, 440] width 13 height 13
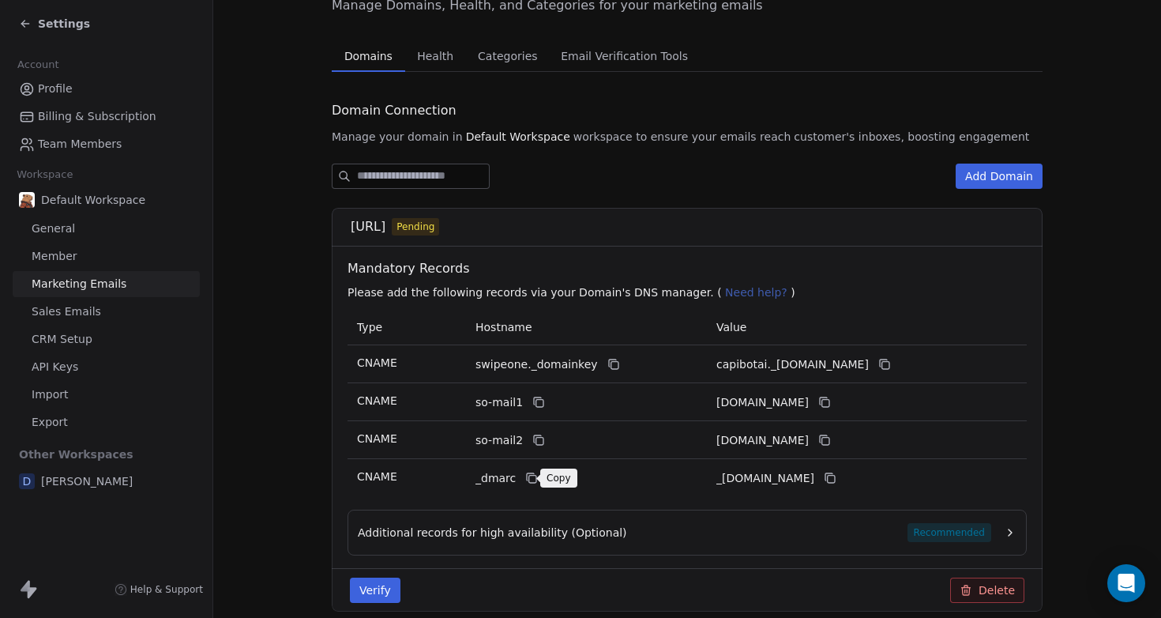
click at [525, 480] on icon at bounding box center [531, 478] width 13 height 13
click at [837, 476] on icon at bounding box center [830, 478] width 13 height 13
click at [532, 404] on icon at bounding box center [538, 402] width 13 height 13
click at [831, 404] on icon at bounding box center [824, 402] width 13 height 13
click at [525, 477] on icon at bounding box center [531, 478] width 13 height 13
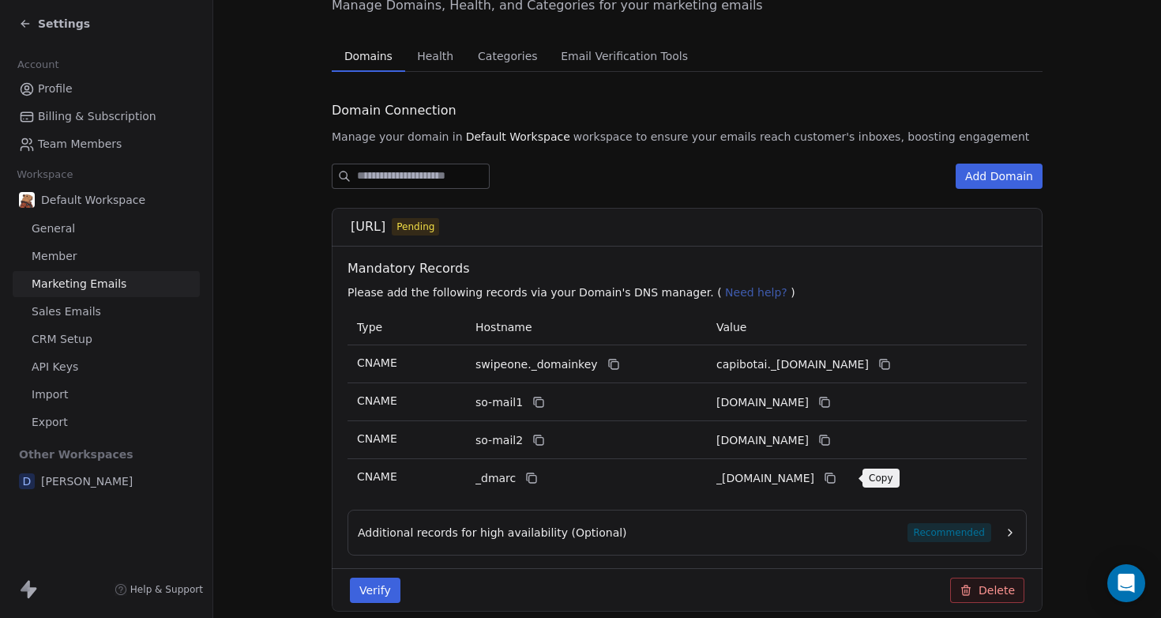
click at [837, 477] on icon at bounding box center [830, 478] width 13 height 13
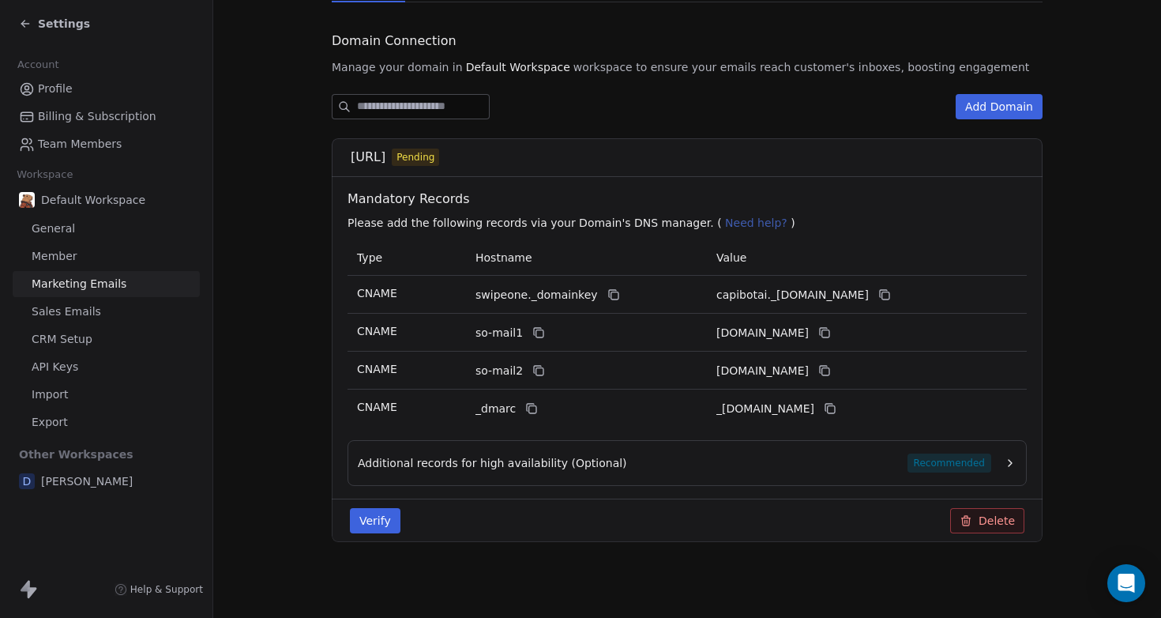
click at [927, 468] on span "Recommended" at bounding box center [950, 462] width 84 height 19
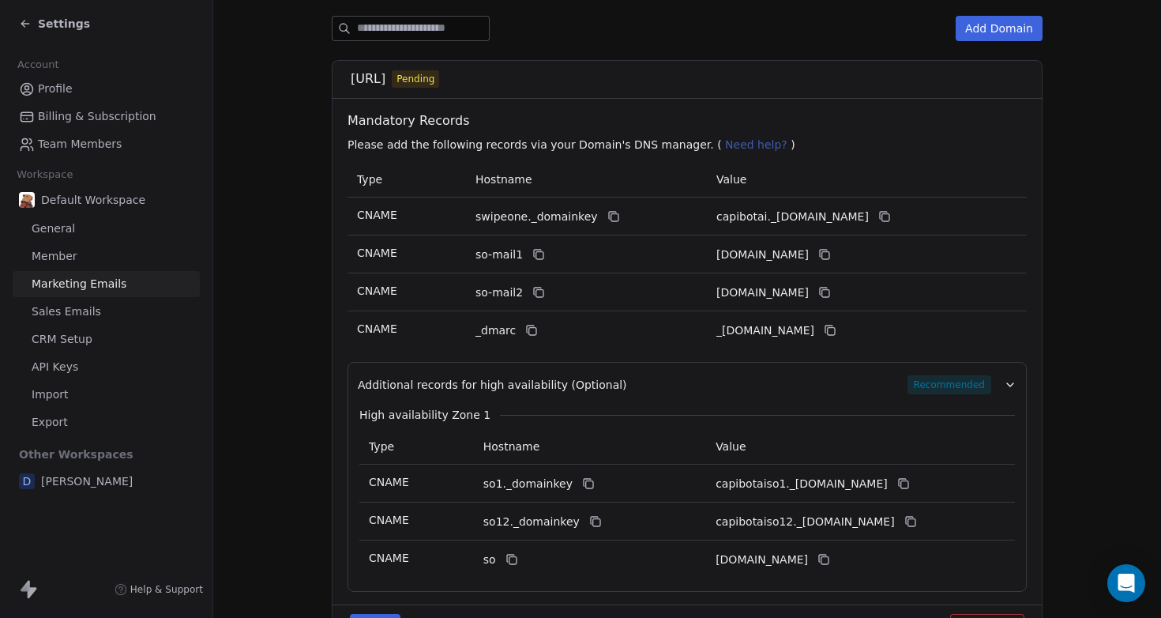
scroll to position [341, 0]
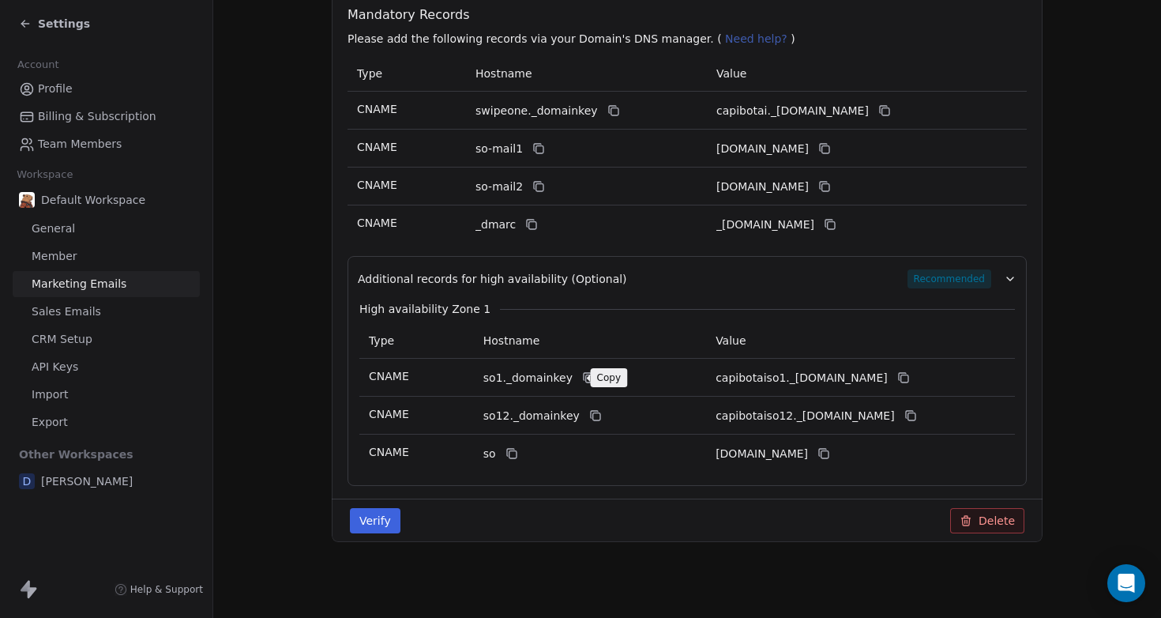
click at [582, 376] on icon at bounding box center [588, 377] width 13 height 13
click at [910, 377] on icon at bounding box center [903, 377] width 13 height 13
click at [589, 421] on icon at bounding box center [595, 415] width 13 height 13
click at [913, 413] on icon at bounding box center [909, 414] width 7 height 7
click at [507, 448] on icon at bounding box center [512, 453] width 13 height 13
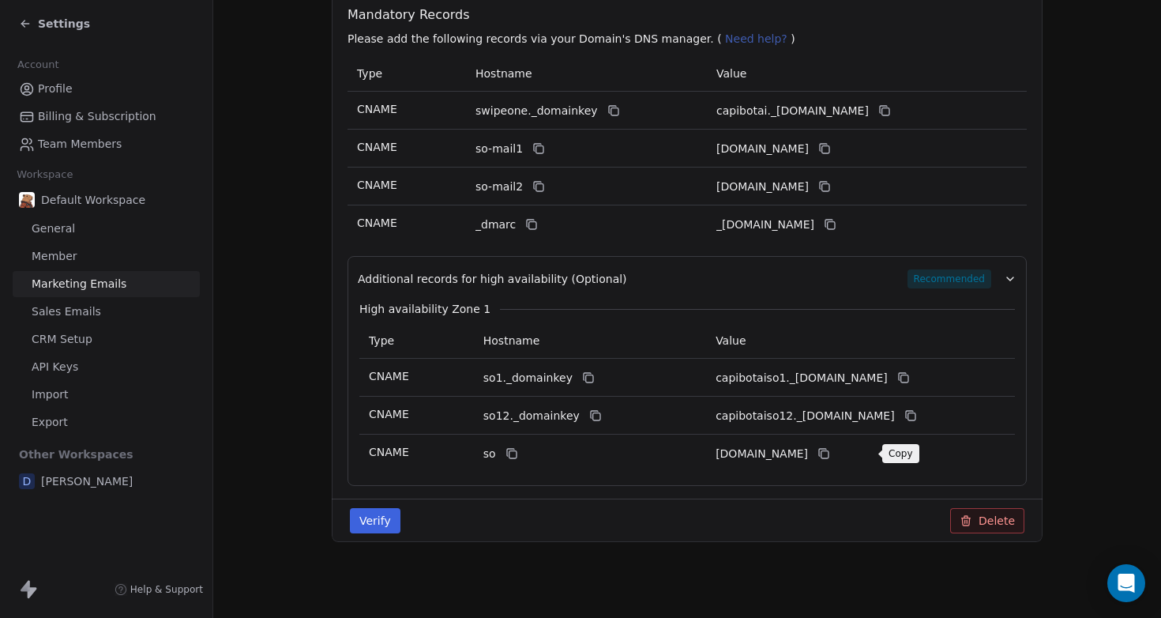
click at [830, 453] on icon at bounding box center [824, 453] width 13 height 13
click at [368, 523] on button "Verify" at bounding box center [375, 520] width 51 height 25
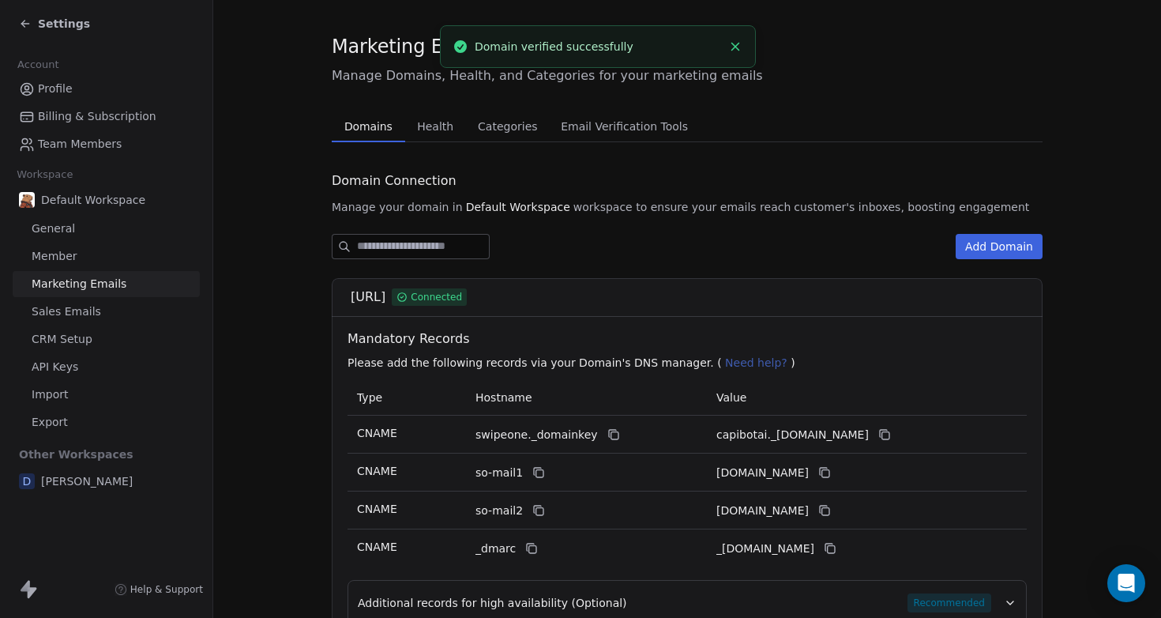
scroll to position [17, 0]
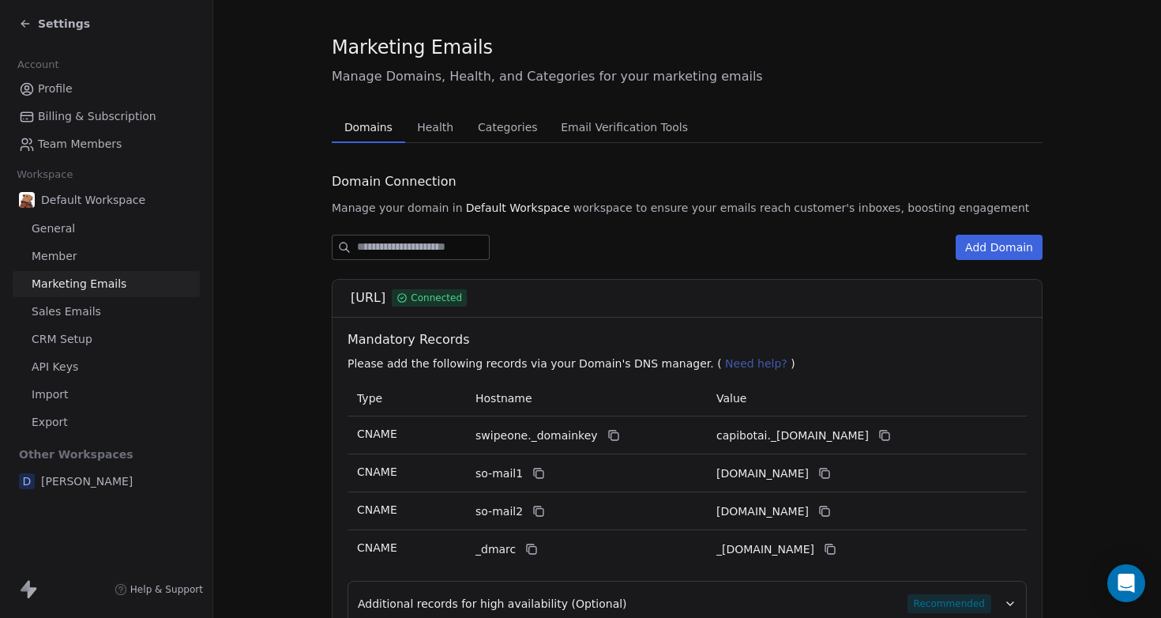
click at [430, 142] on button "Health Health" at bounding box center [435, 127] width 61 height 32
click at [431, 128] on span "Health" at bounding box center [435, 127] width 49 height 22
click at [514, 128] on span "Categories" at bounding box center [508, 127] width 72 height 22
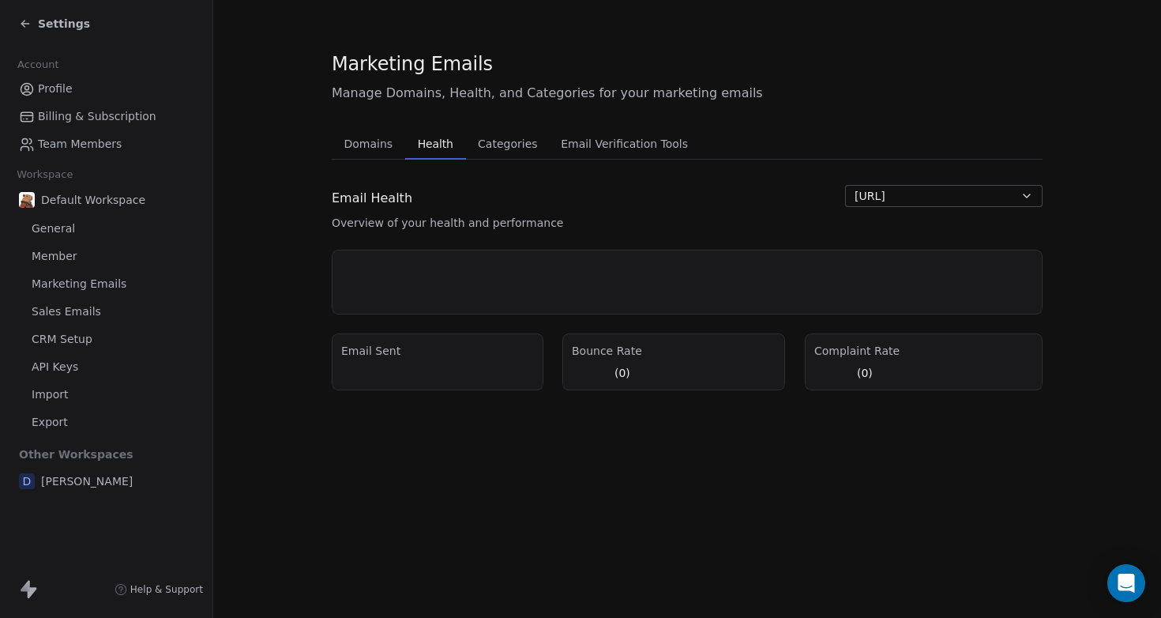
click at [417, 141] on span "Health" at bounding box center [436, 144] width 48 height 22
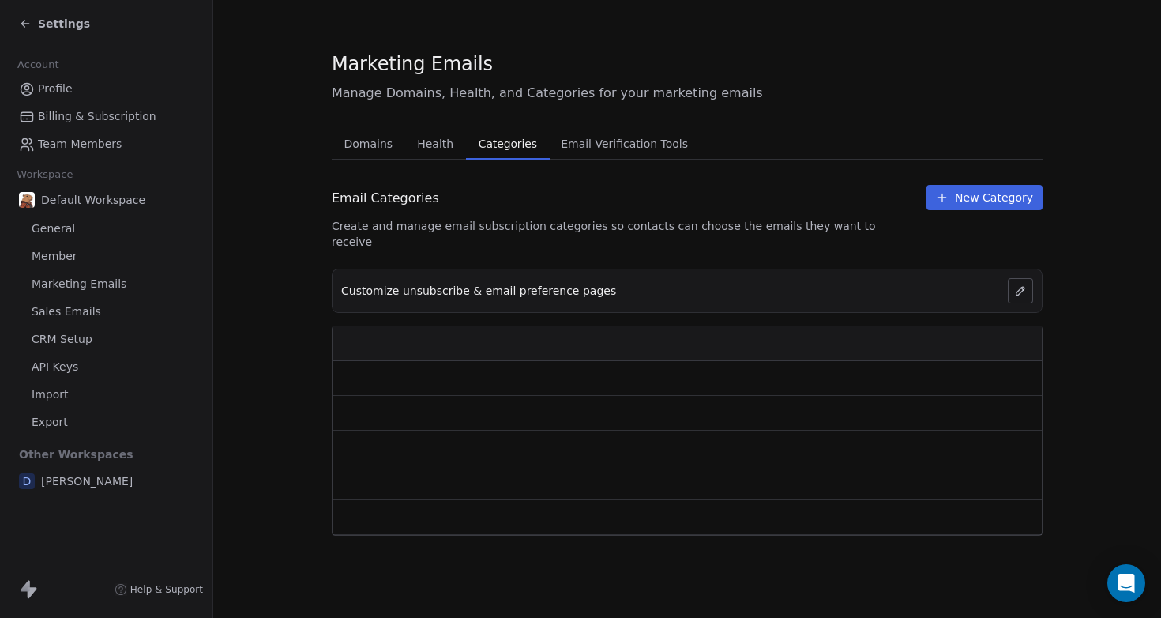
click at [497, 144] on span "Categories" at bounding box center [507, 144] width 71 height 22
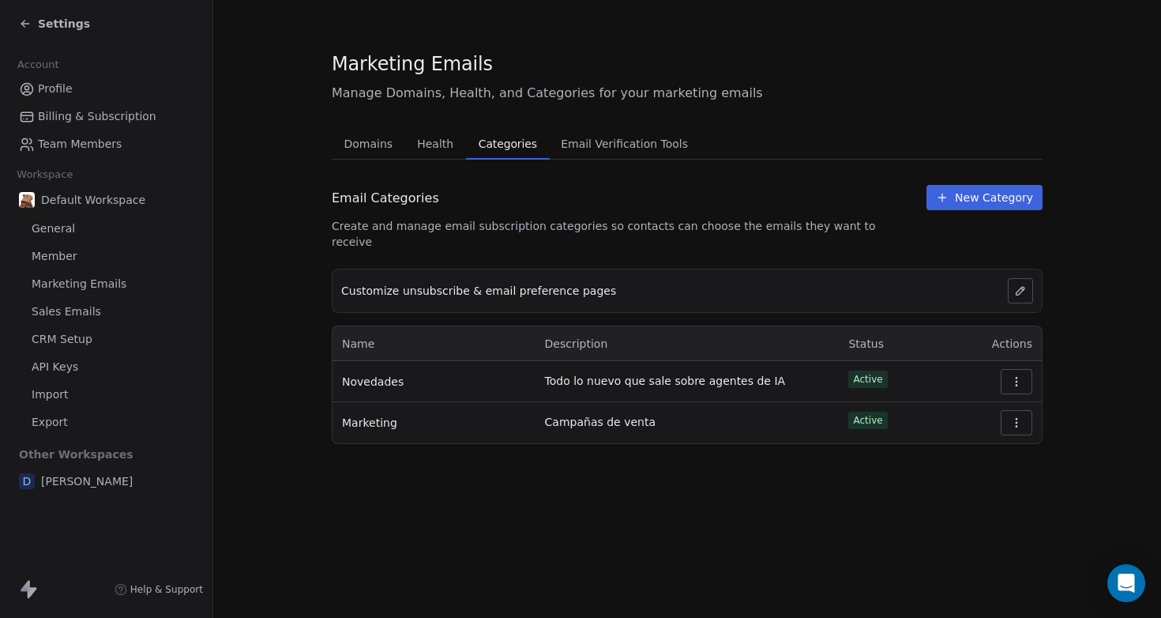
click at [600, 139] on span "Email Verification Tools" at bounding box center [625, 144] width 140 height 22
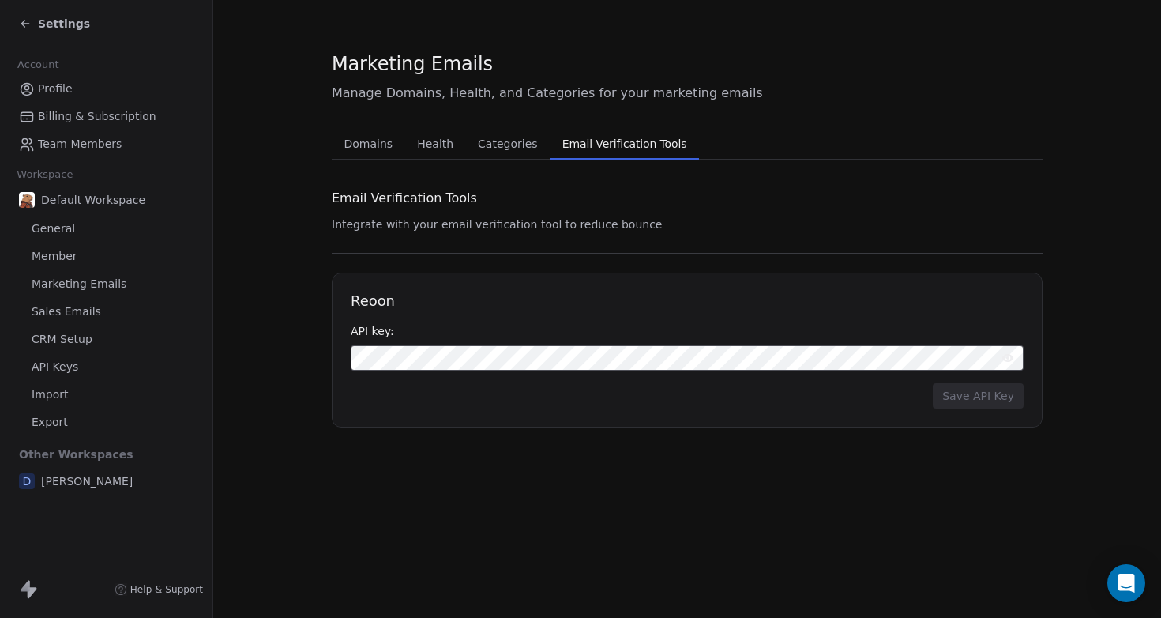
click at [66, 280] on span "Marketing Emails" at bounding box center [79, 284] width 95 height 17
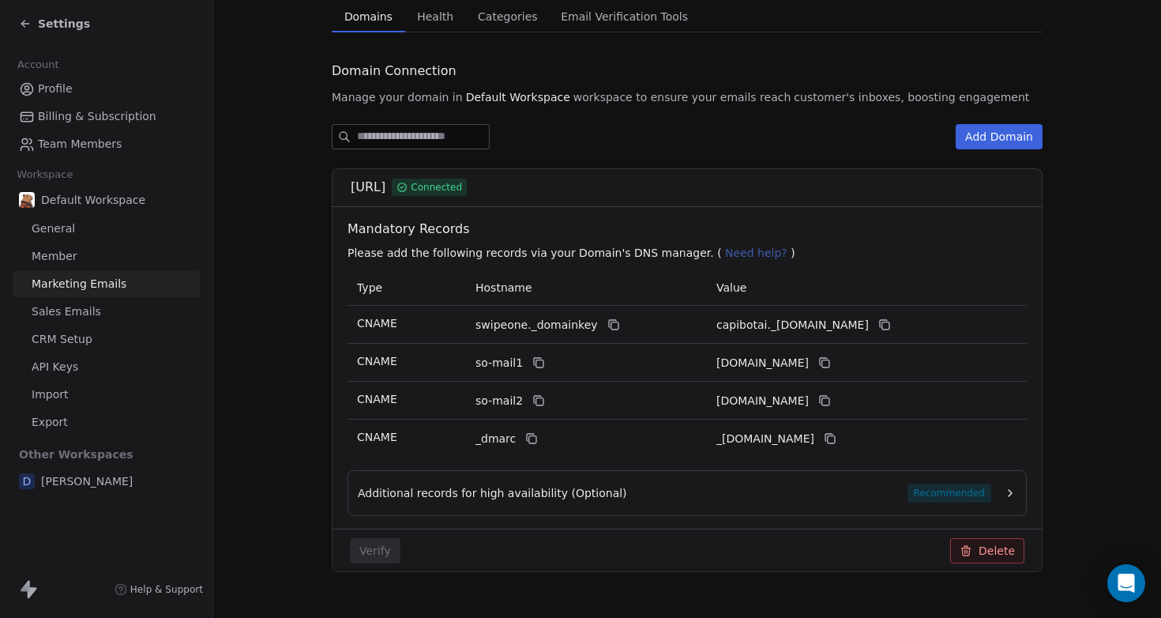
scroll to position [157, 0]
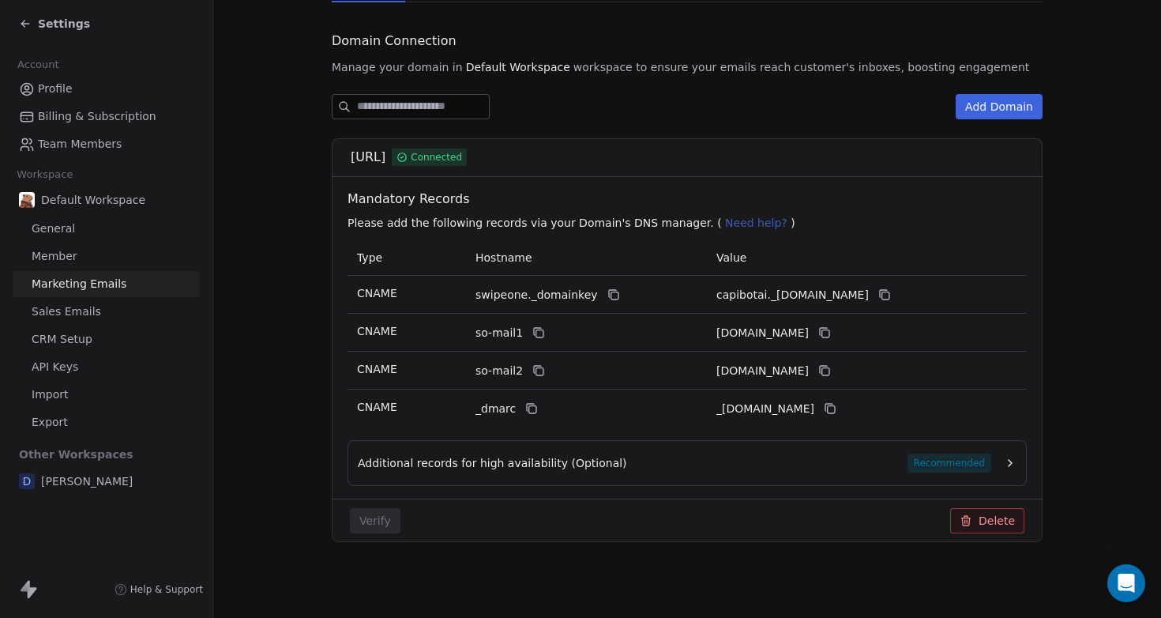
click at [465, 457] on span "Additional records for high availability (Optional)" at bounding box center [492, 463] width 269 height 16
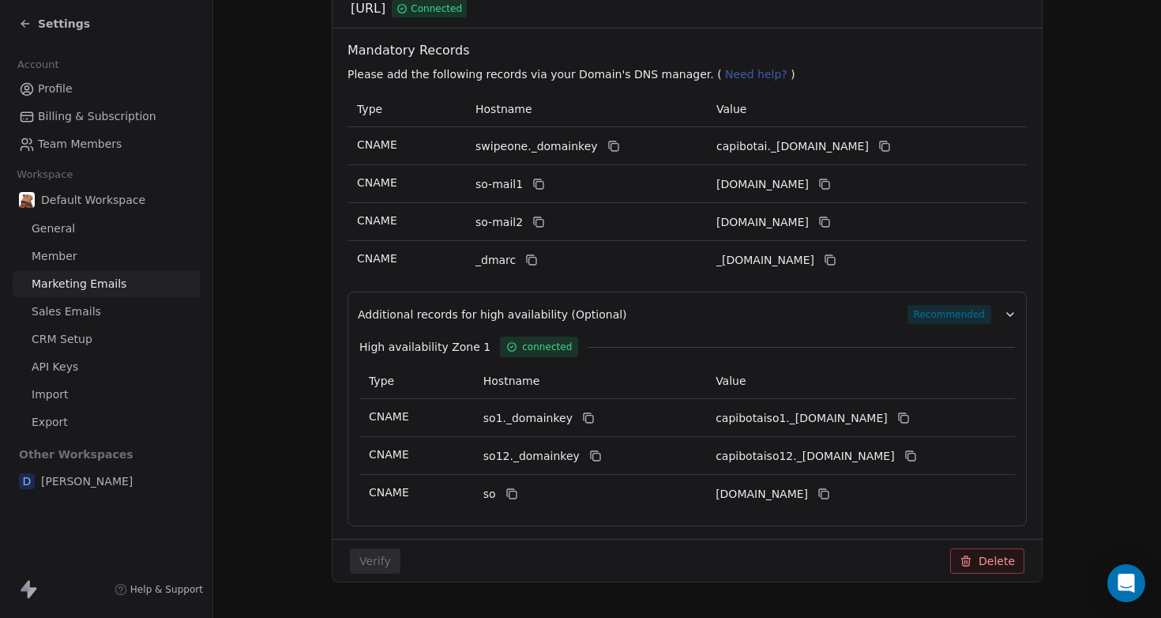
scroll to position [346, 0]
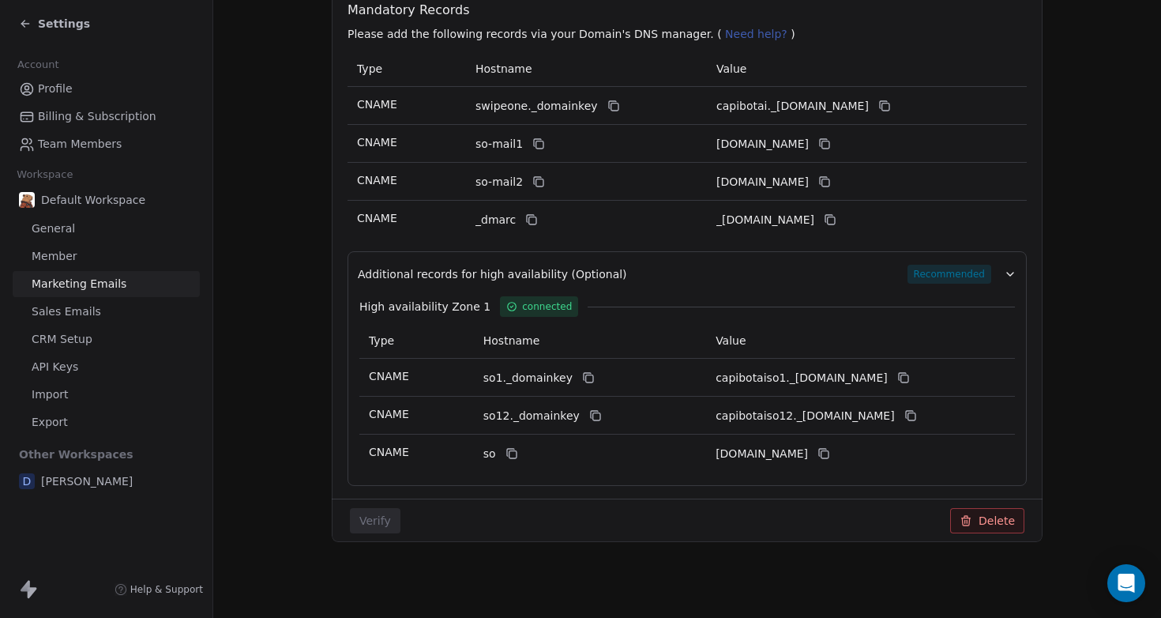
click at [65, 316] on span "Sales Emails" at bounding box center [67, 311] width 70 height 17
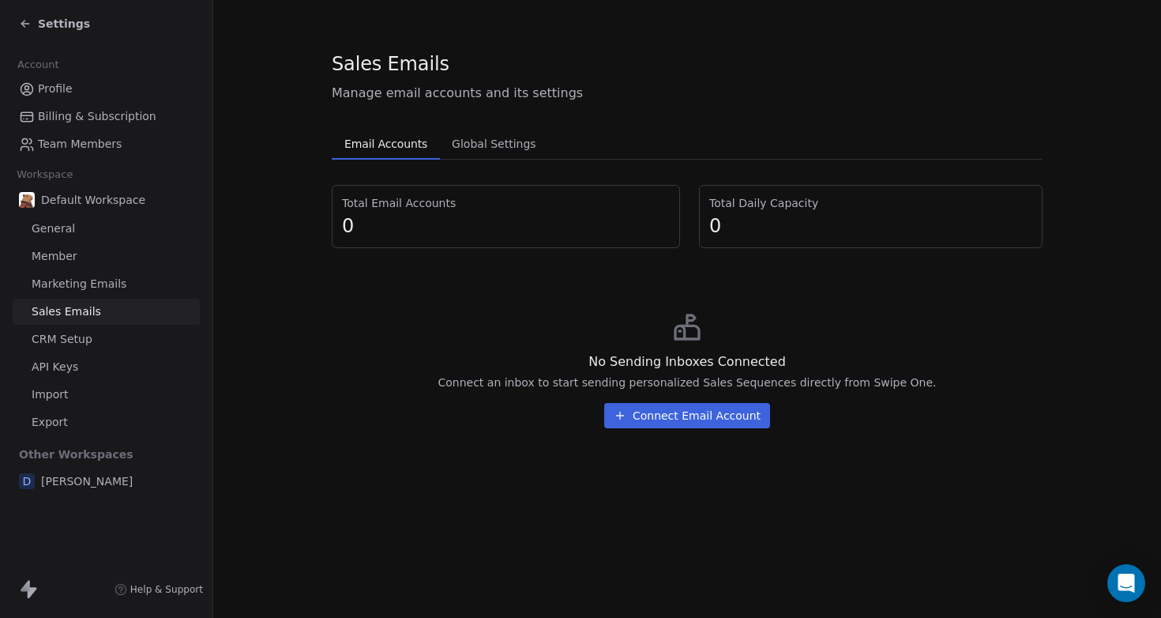
click at [490, 154] on span "Global Settings" at bounding box center [494, 144] width 97 height 22
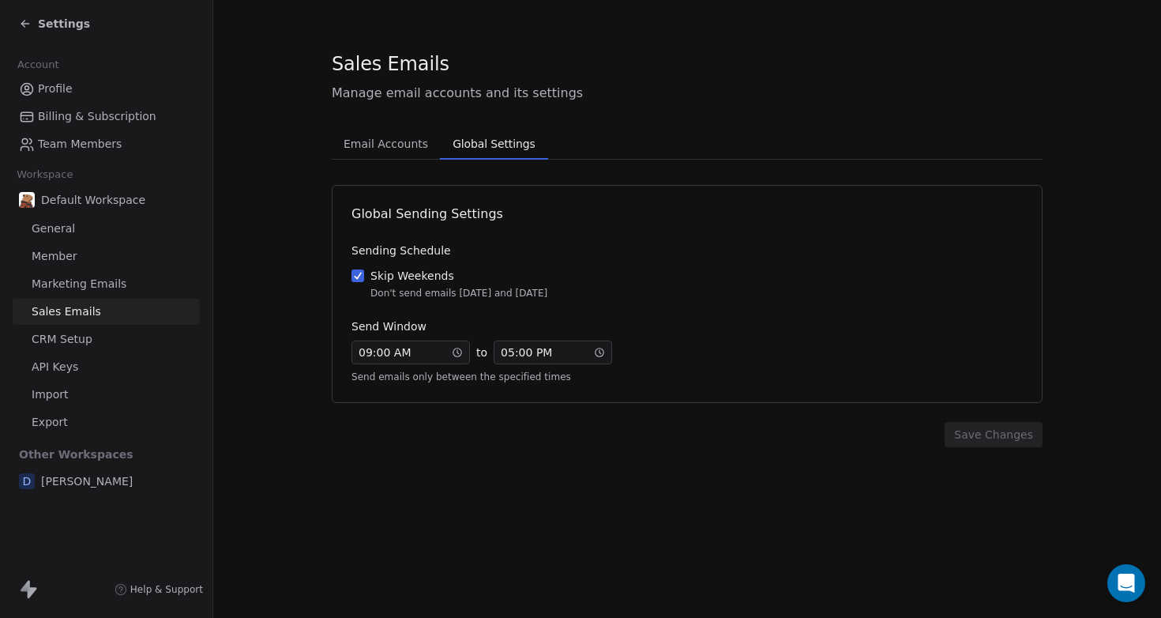
click at [384, 148] on span "Email Accounts" at bounding box center [385, 144] width 97 height 22
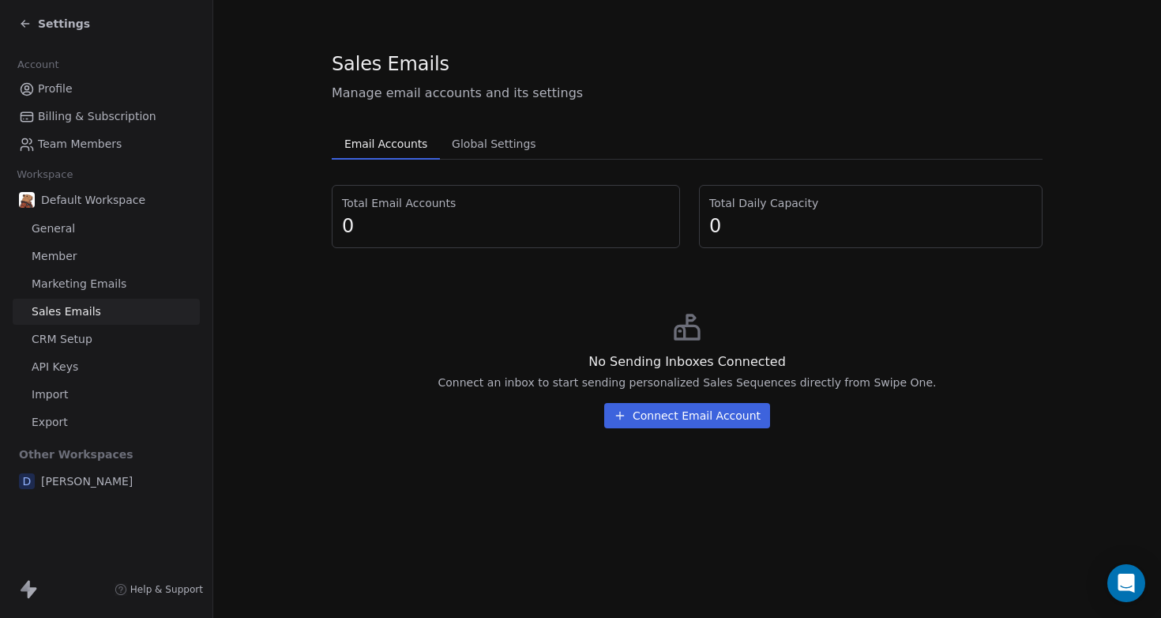
click at [641, 416] on button "Connect Email Account" at bounding box center [687, 415] width 166 height 25
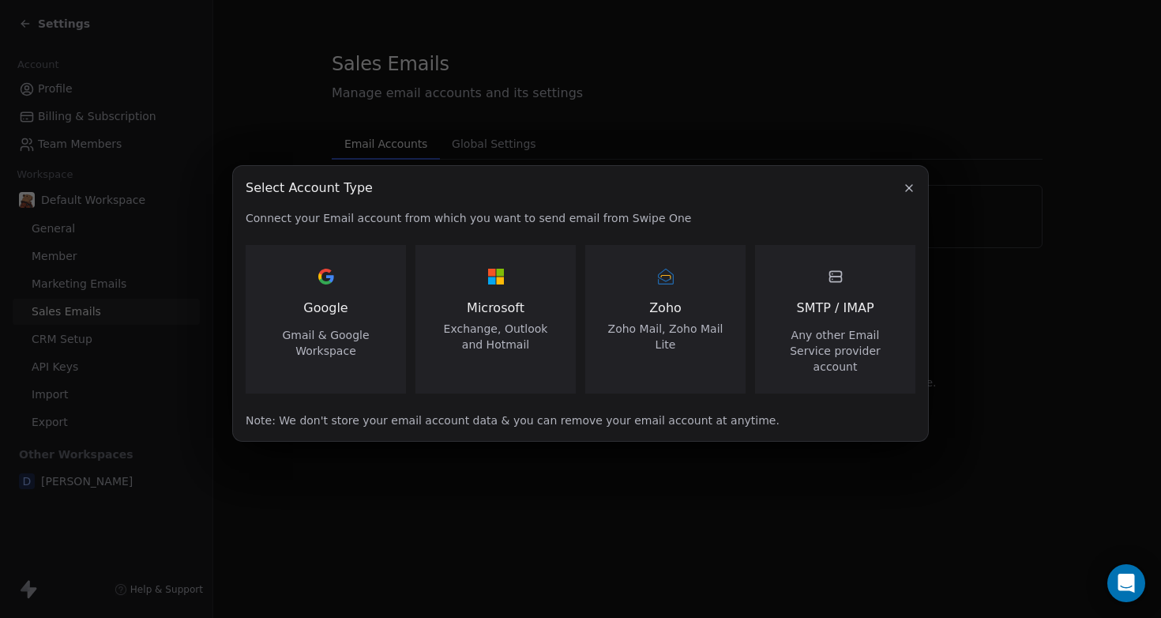
click at [348, 318] on div "Google Gmail & Google Workspace" at bounding box center [326, 311] width 122 height 95
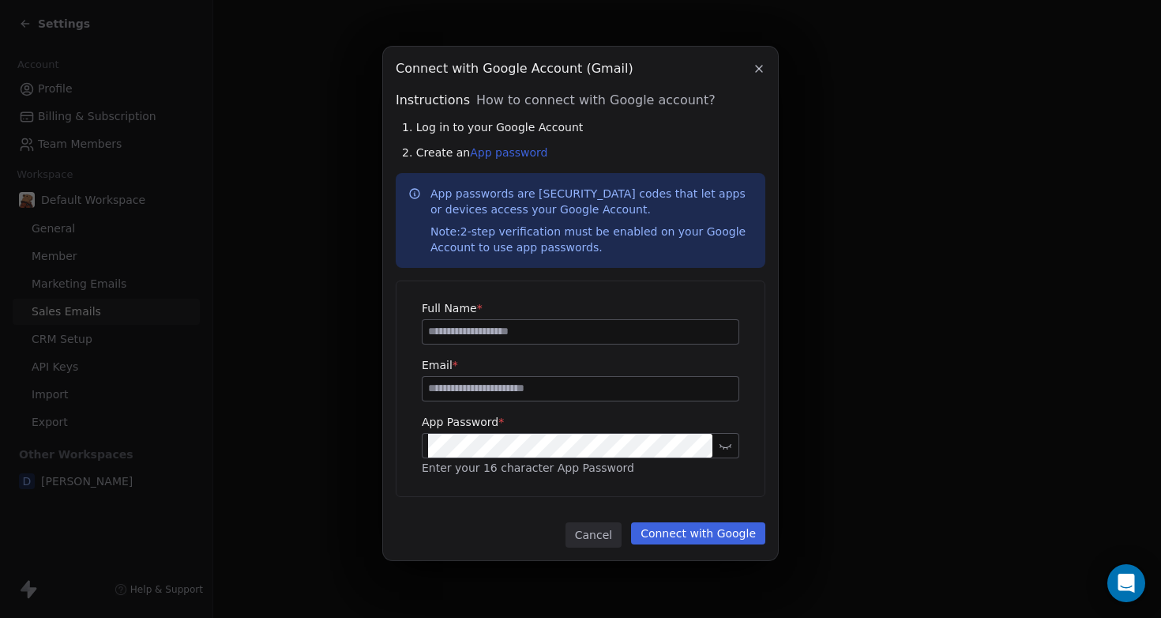
click at [719, 439] on button at bounding box center [726, 445] width 20 height 20
click at [558, 234] on div "Note: 2-step verification must be enabled on your Google Account to use app pas…" at bounding box center [592, 240] width 322 height 32
click at [510, 152] on link "App password" at bounding box center [508, 152] width 77 height 13
click at [482, 230] on div "Note: 2-step verification must be enabled on your Google Account to use app pas…" at bounding box center [592, 240] width 322 height 32
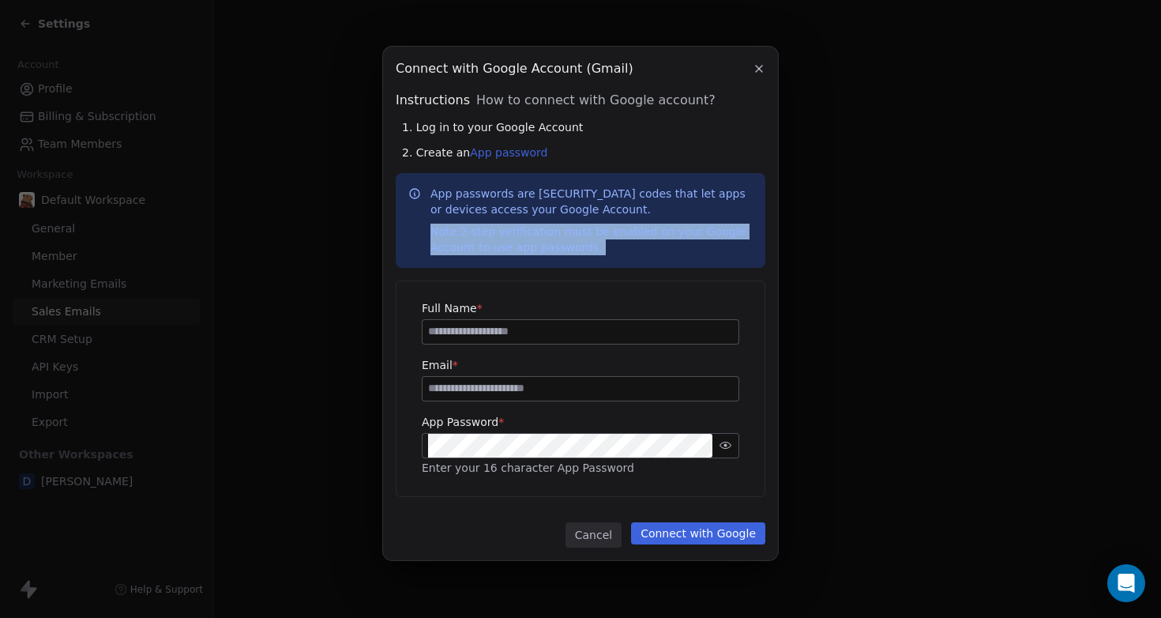
click at [482, 230] on div "Note: 2-step verification must be enabled on your Google Account to use app pas…" at bounding box center [592, 240] width 322 height 32
click at [480, 218] on p "App passwords are [SECURITY_DATA] codes that let apps or devices access your Go…" at bounding box center [592, 221] width 322 height 70
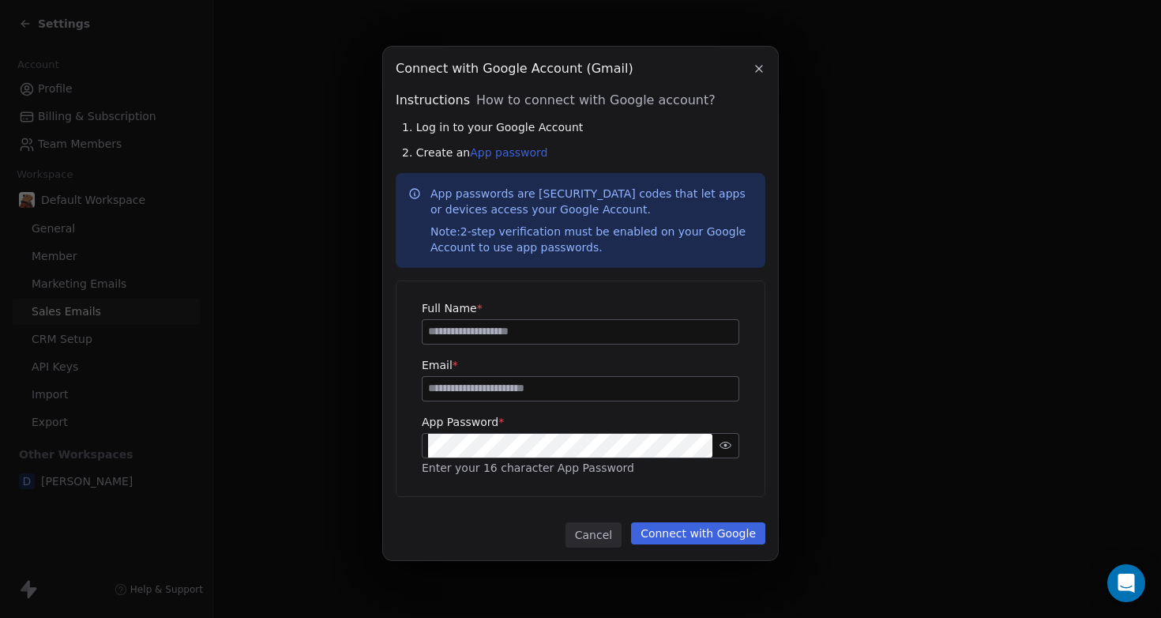
click at [525, 468] on span "Enter your 16 character App Password" at bounding box center [528, 467] width 212 height 13
click at [645, 528] on button "Connect with Google" at bounding box center [698, 533] width 134 height 22
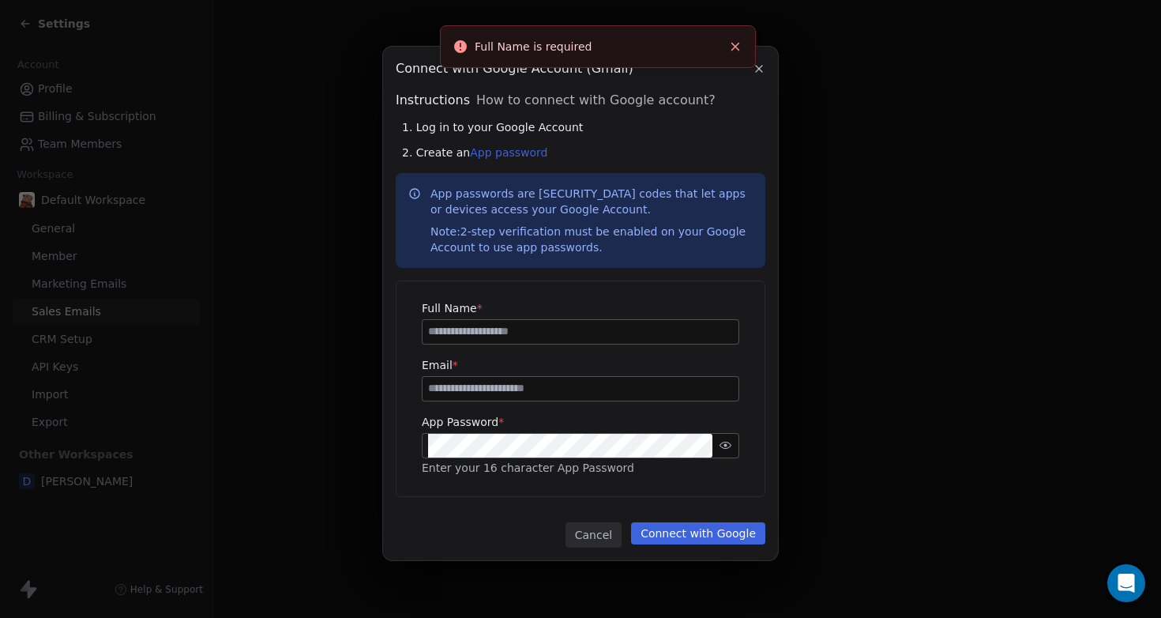
click at [553, 377] on input at bounding box center [581, 389] width 316 height 24
